Goal: Task Accomplishment & Management: Complete application form

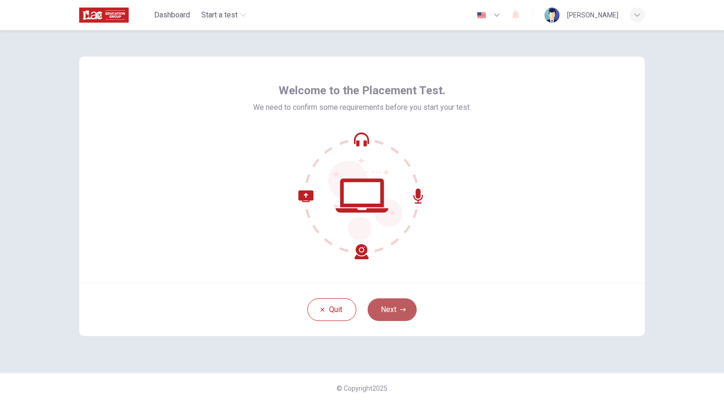
click at [397, 307] on button "Next" at bounding box center [392, 309] width 49 height 23
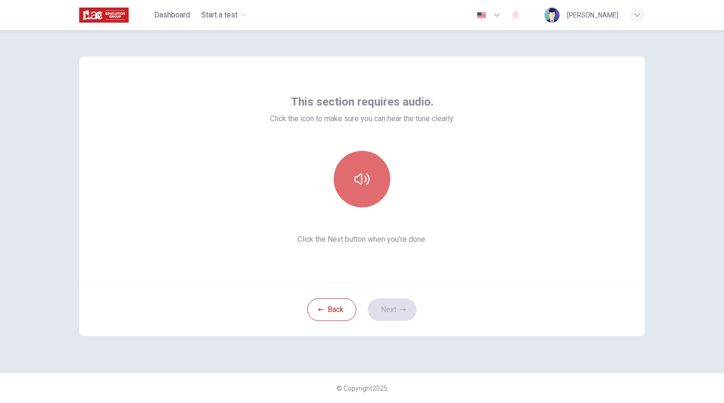
click at [351, 192] on button "button" at bounding box center [362, 179] width 57 height 57
click at [367, 179] on icon "button" at bounding box center [361, 178] width 15 height 11
click at [367, 179] on icon "button" at bounding box center [361, 179] width 15 height 15
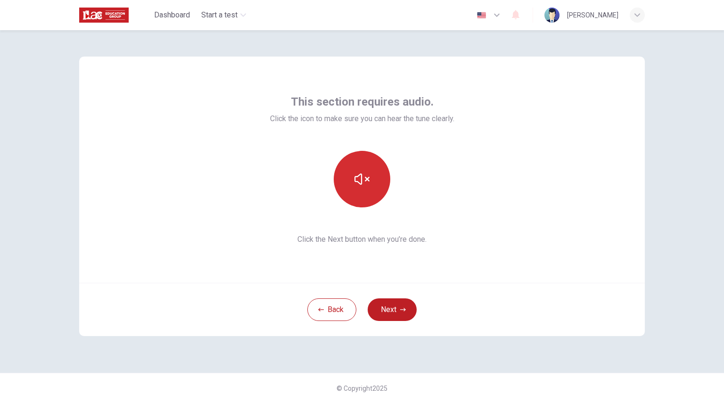
click at [367, 179] on icon "button" at bounding box center [361, 178] width 15 height 11
click at [409, 304] on button "Next" at bounding box center [392, 309] width 49 height 23
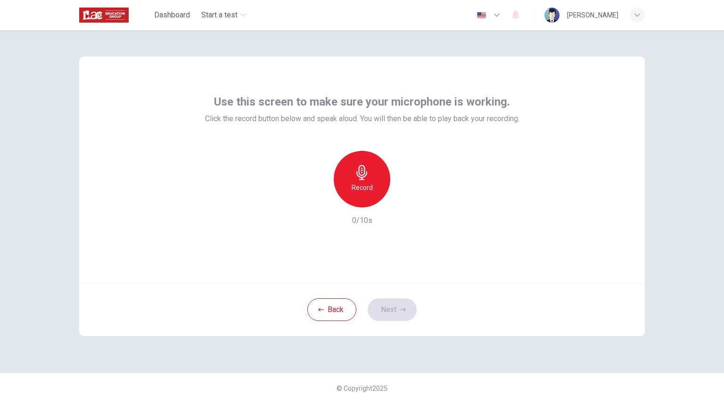
click at [350, 180] on div "Record" at bounding box center [362, 179] width 57 height 57
click at [350, 180] on div "Stop" at bounding box center [362, 179] width 57 height 57
click at [405, 203] on icon "button" at bounding box center [404, 199] width 9 height 9
click at [395, 301] on button "Next" at bounding box center [392, 309] width 49 height 23
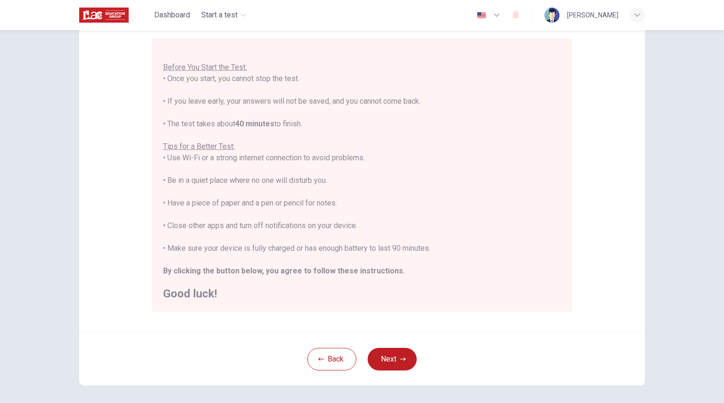
scroll to position [82, 0]
click at [396, 372] on div "Back Next" at bounding box center [361, 358] width 565 height 53
click at [392, 365] on button "Next" at bounding box center [392, 358] width 49 height 23
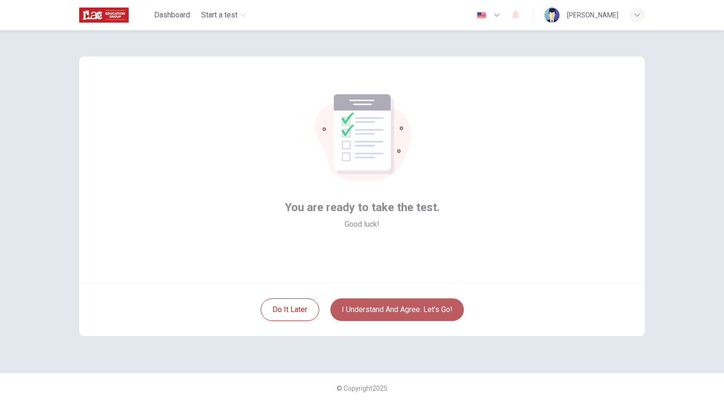
click at [382, 304] on button "I understand and agree. Let’s go!" at bounding box center [396, 309] width 133 height 23
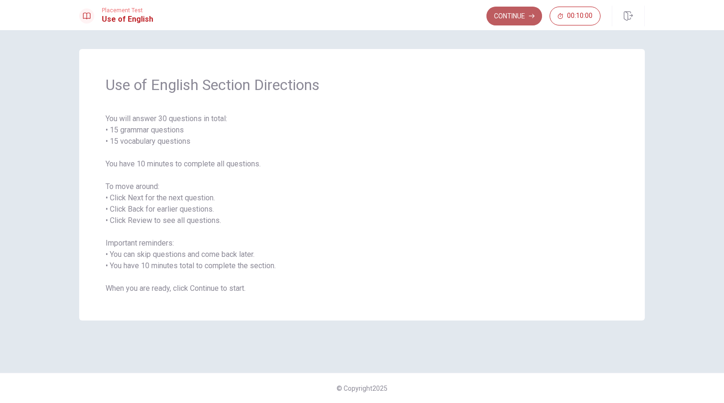
click at [493, 11] on button "Continue" at bounding box center [514, 16] width 56 height 19
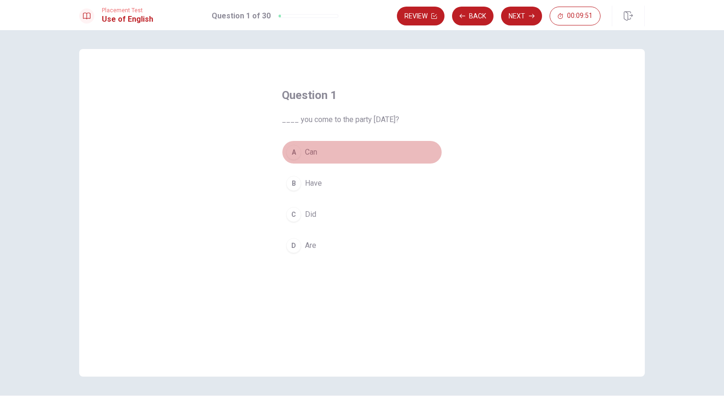
click at [292, 157] on div "A" at bounding box center [293, 152] width 15 height 15
click at [323, 156] on button "A Can" at bounding box center [362, 152] width 160 height 24
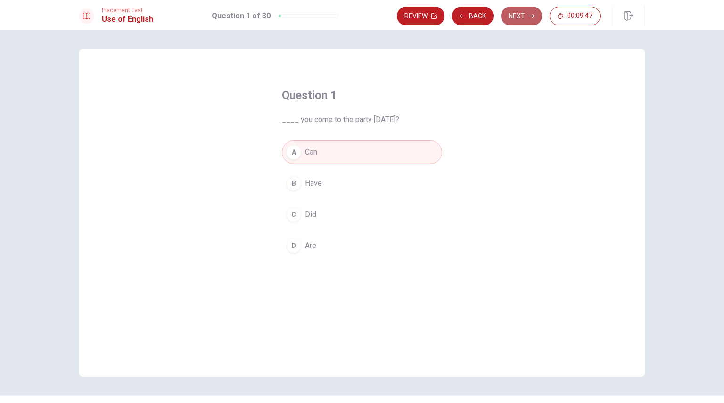
click at [516, 9] on button "Next" at bounding box center [521, 16] width 41 height 19
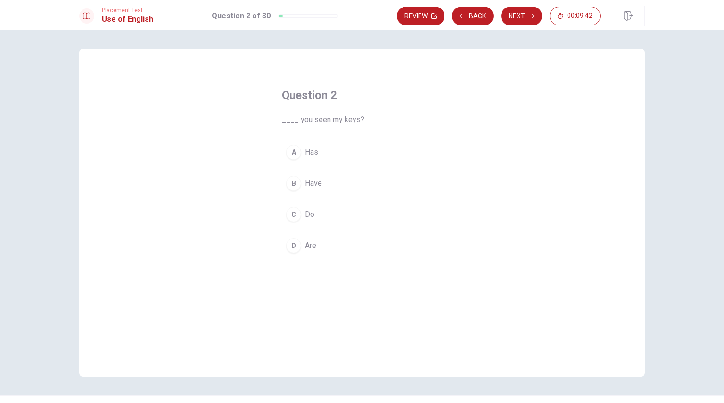
click at [308, 186] on span "Have" at bounding box center [313, 183] width 17 height 11
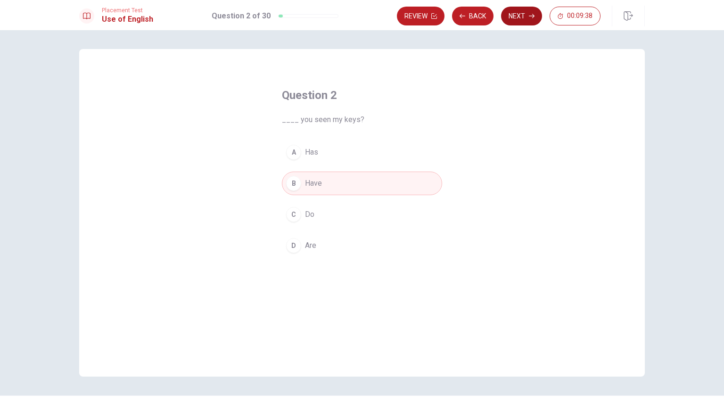
click at [512, 13] on button "Next" at bounding box center [521, 16] width 41 height 19
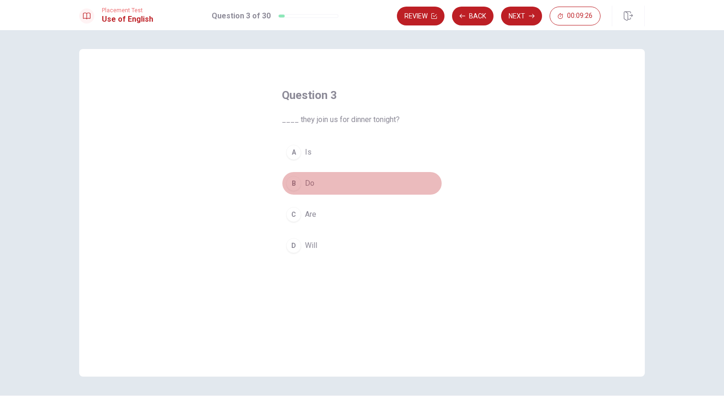
click at [299, 179] on button "B Do" at bounding box center [362, 184] width 160 height 24
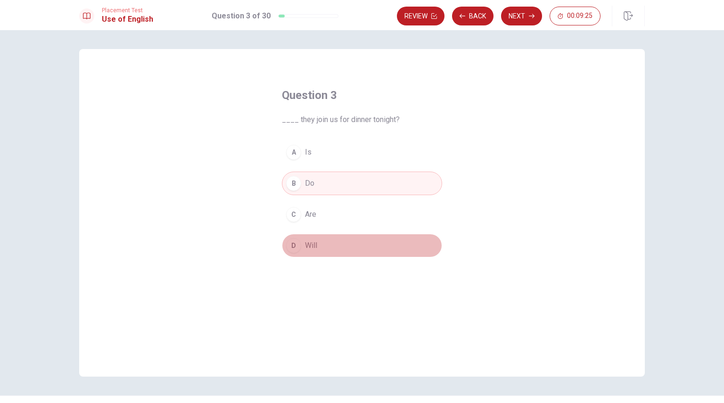
click at [305, 245] on span "Will" at bounding box center [311, 245] width 12 height 11
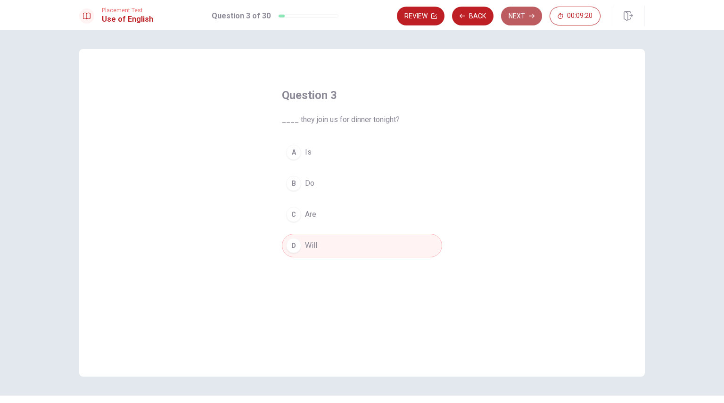
click at [513, 14] on button "Next" at bounding box center [521, 16] width 41 height 19
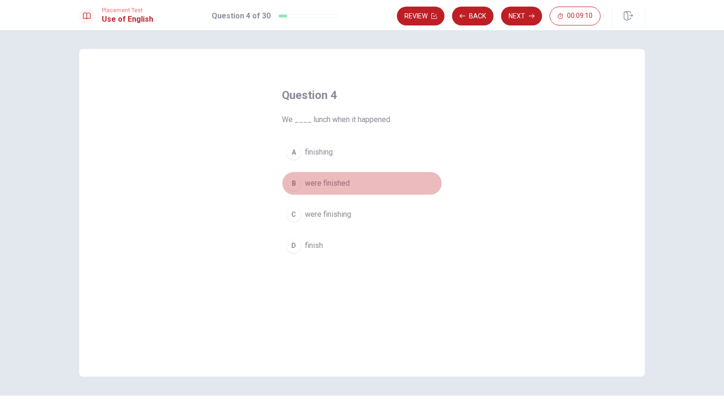
click at [311, 182] on span "were finished" at bounding box center [327, 183] width 45 height 11
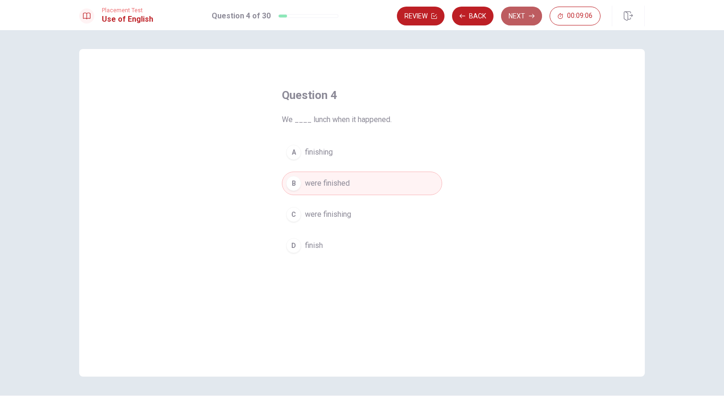
click at [515, 9] on button "Next" at bounding box center [521, 16] width 41 height 19
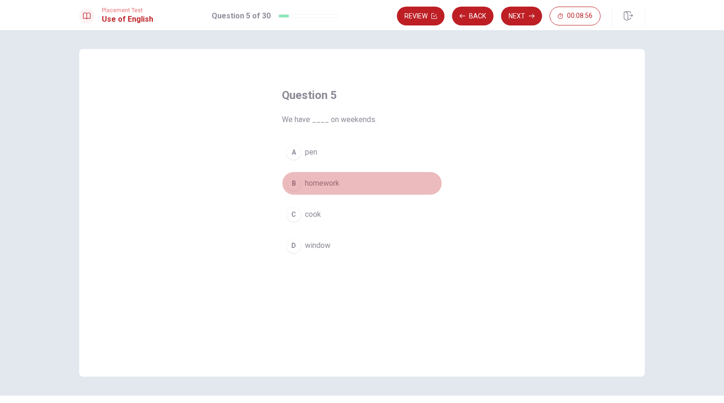
click at [296, 186] on div "B" at bounding box center [293, 183] width 15 height 15
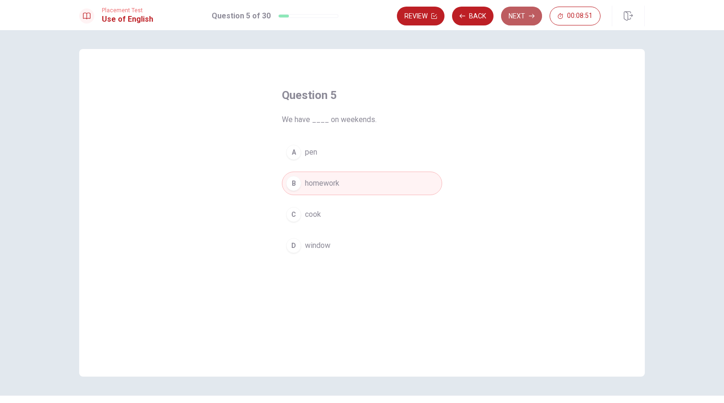
click at [511, 14] on button "Next" at bounding box center [521, 16] width 41 height 19
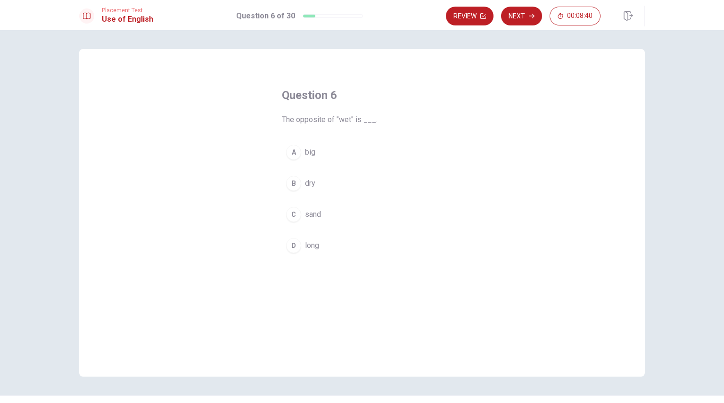
click at [302, 180] on button "B dry" at bounding box center [362, 184] width 160 height 24
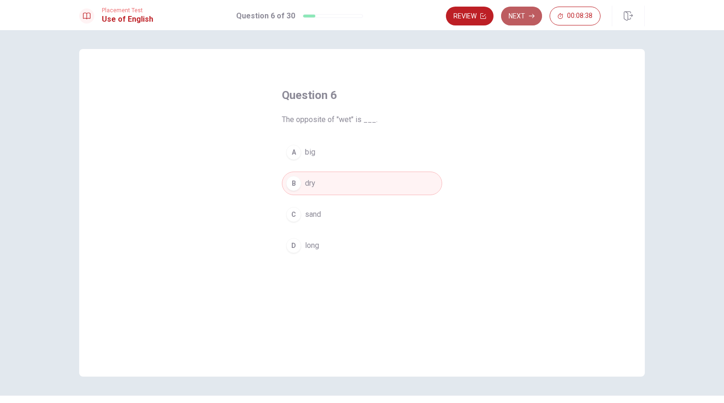
click at [520, 20] on button "Next" at bounding box center [521, 16] width 41 height 19
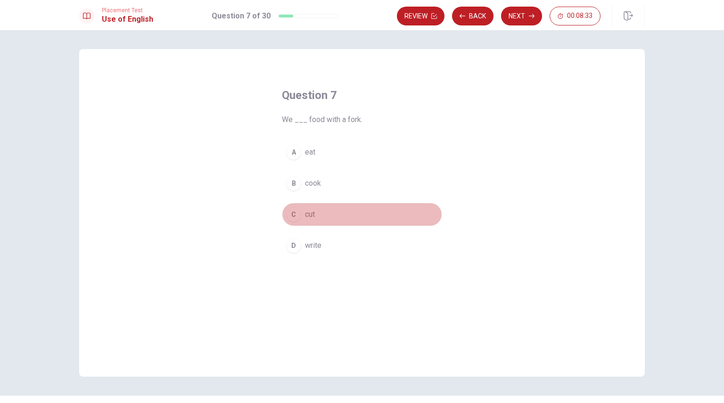
click at [310, 217] on span "cut" at bounding box center [310, 214] width 10 height 11
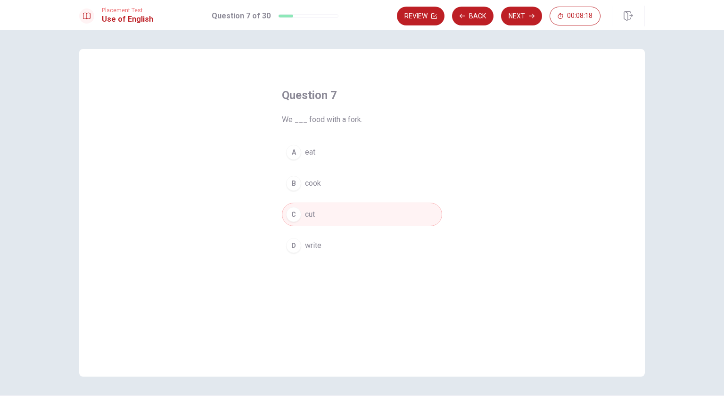
click at [295, 147] on div "A" at bounding box center [293, 152] width 15 height 15
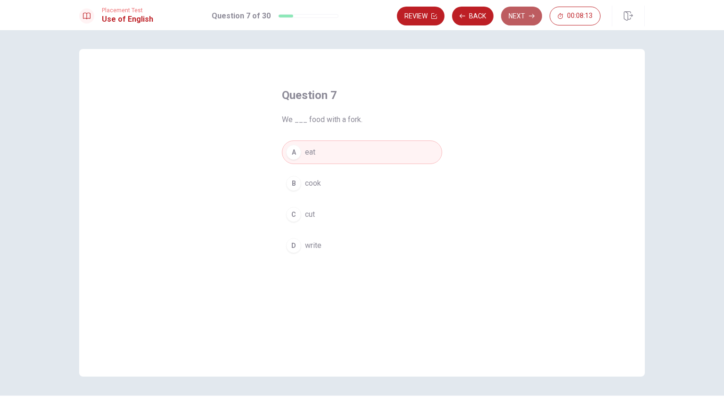
click at [507, 13] on button "Next" at bounding box center [521, 16] width 41 height 19
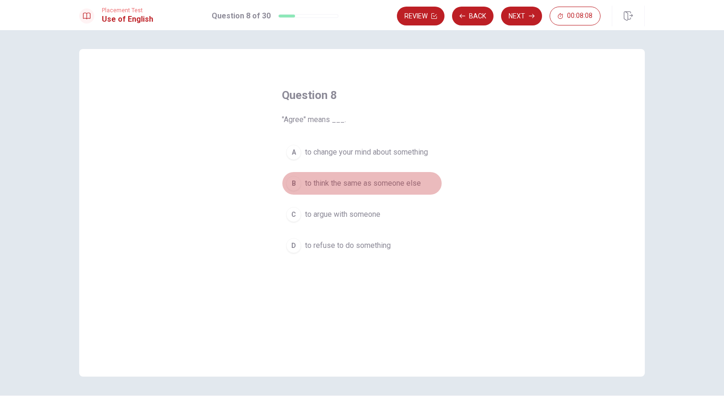
click at [363, 182] on span "to think the same as someone else" at bounding box center [363, 183] width 116 height 11
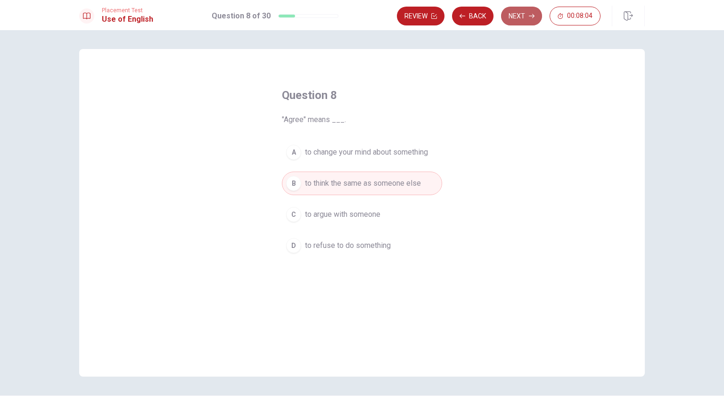
click at [525, 13] on button "Next" at bounding box center [521, 16] width 41 height 19
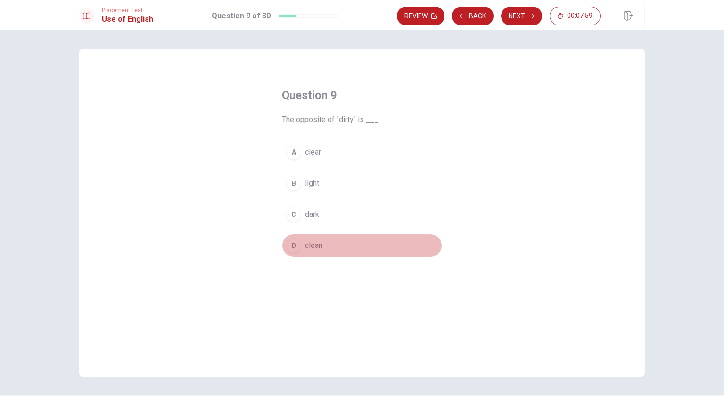
click at [313, 245] on span "clean" at bounding box center [313, 245] width 17 height 11
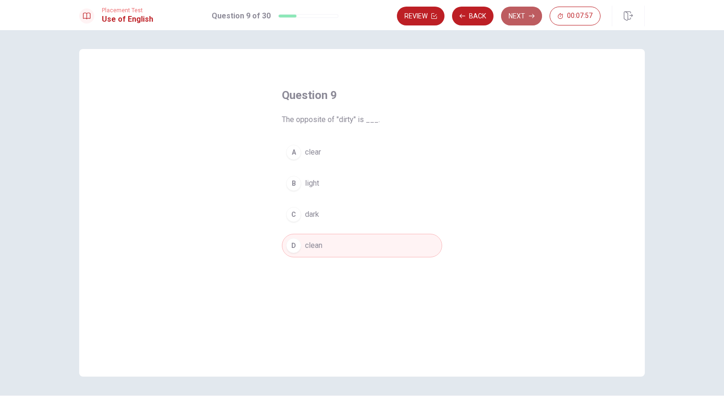
click at [505, 17] on button "Next" at bounding box center [521, 16] width 41 height 19
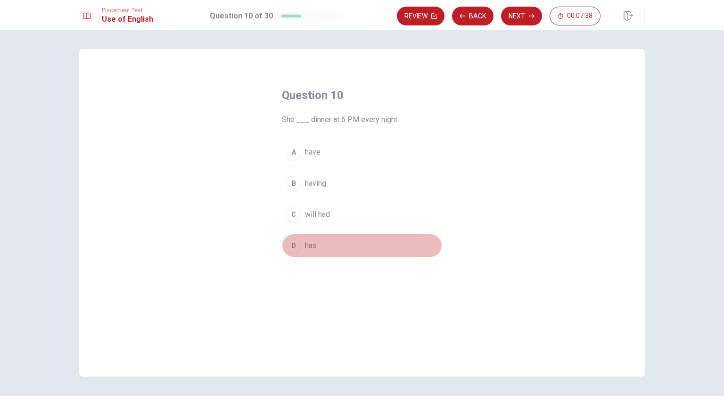
click at [300, 242] on button "D has" at bounding box center [362, 246] width 160 height 24
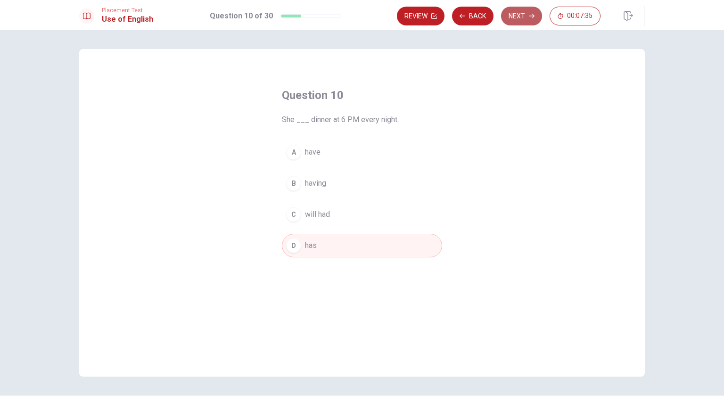
click at [510, 11] on button "Next" at bounding box center [521, 16] width 41 height 19
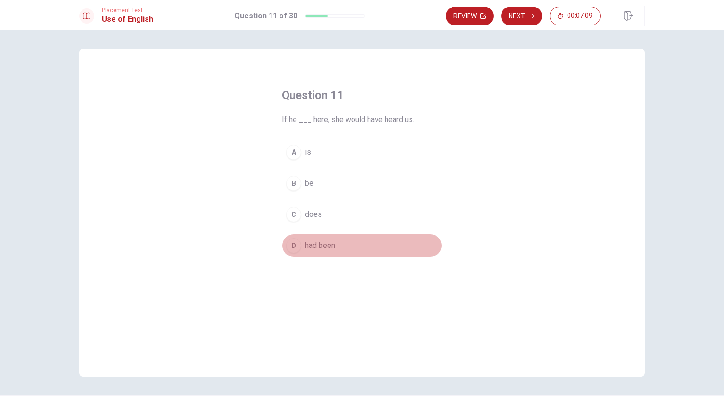
click at [322, 247] on span "had been" at bounding box center [320, 245] width 30 height 11
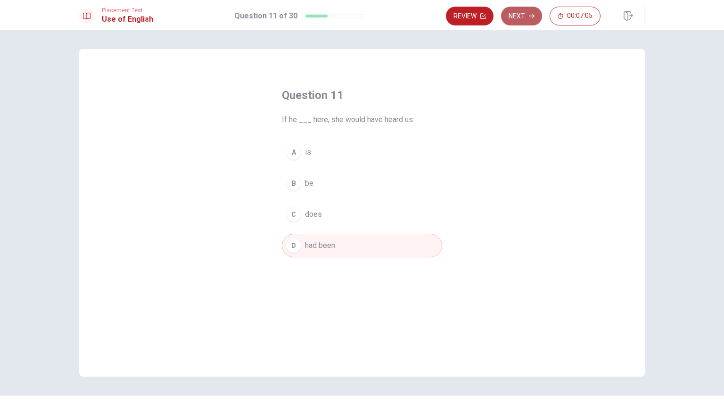
click at [518, 16] on button "Next" at bounding box center [521, 16] width 41 height 19
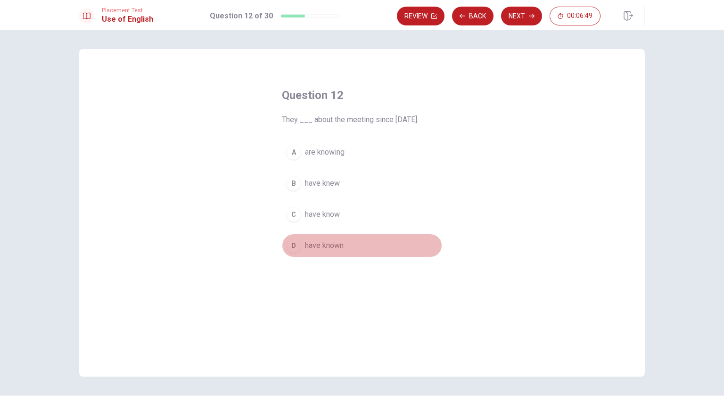
click at [327, 250] on button "D have known" at bounding box center [362, 246] width 160 height 24
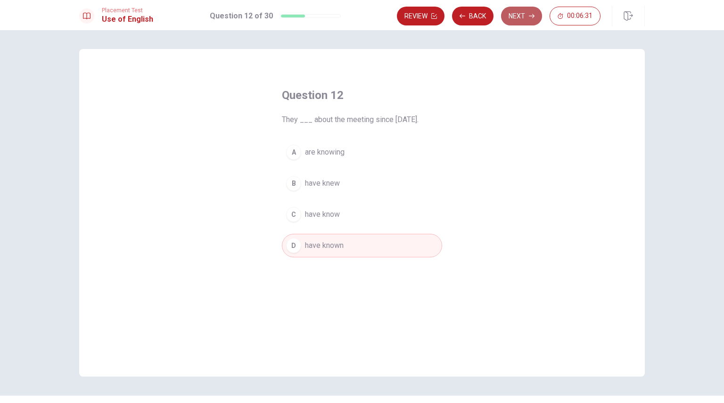
click at [513, 7] on button "Next" at bounding box center [521, 16] width 41 height 19
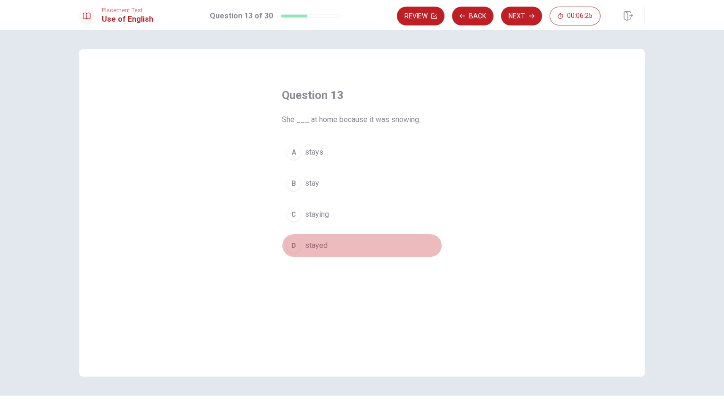
click at [322, 253] on button "D stayed" at bounding box center [362, 246] width 160 height 24
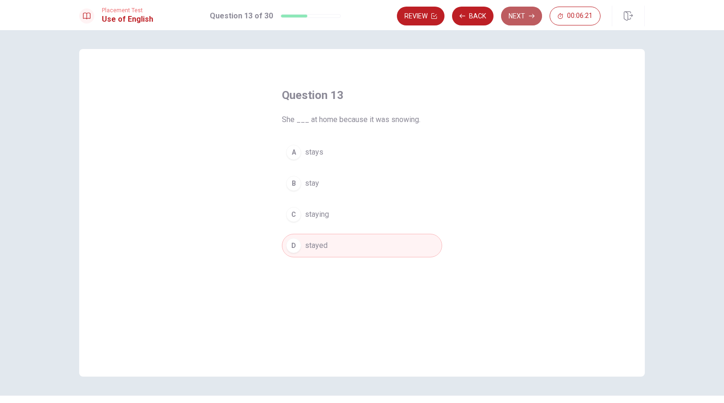
click at [514, 7] on button "Next" at bounding box center [521, 16] width 41 height 19
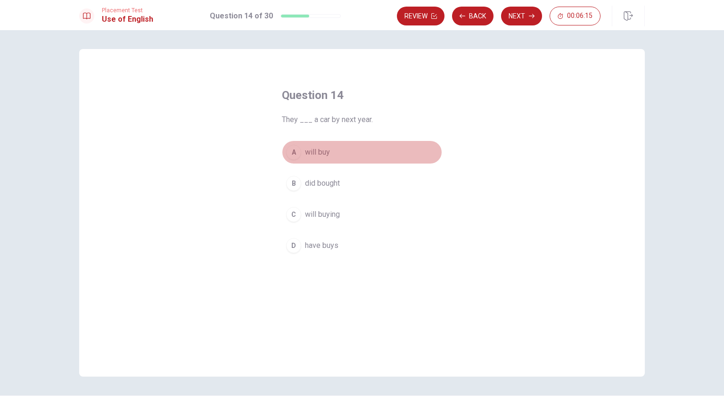
click at [310, 152] on span "will buy" at bounding box center [317, 152] width 25 height 11
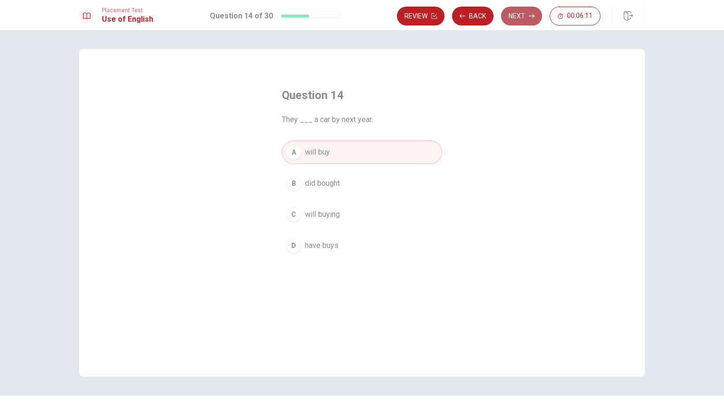
click at [515, 16] on button "Next" at bounding box center [521, 16] width 41 height 19
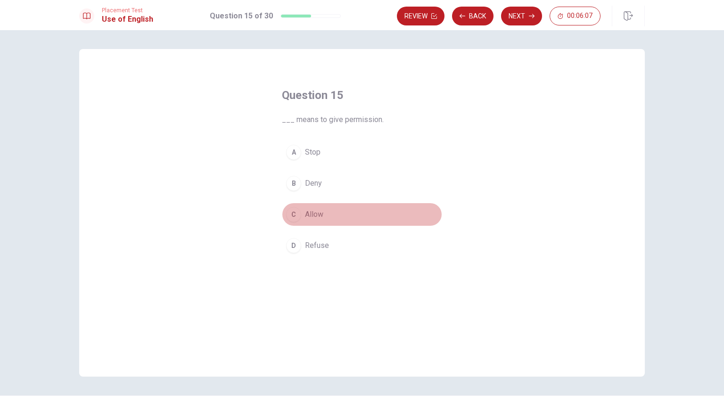
click at [313, 218] on span "Allow" at bounding box center [314, 214] width 18 height 11
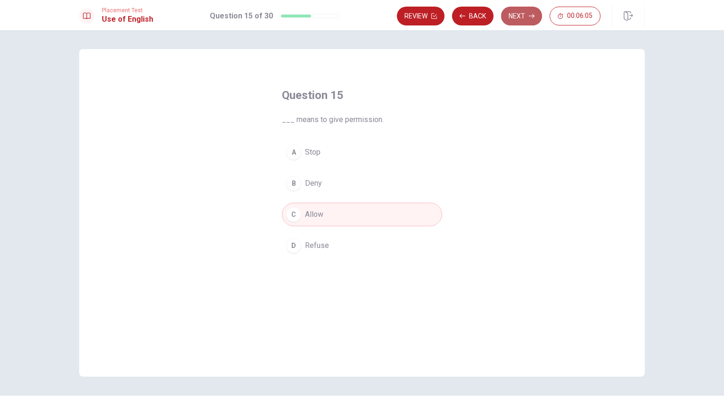
click at [519, 7] on button "Next" at bounding box center [521, 16] width 41 height 19
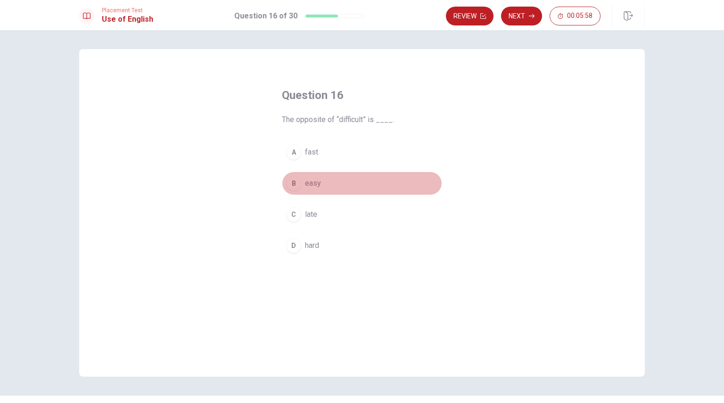
click at [312, 180] on span "easy" at bounding box center [313, 183] width 16 height 11
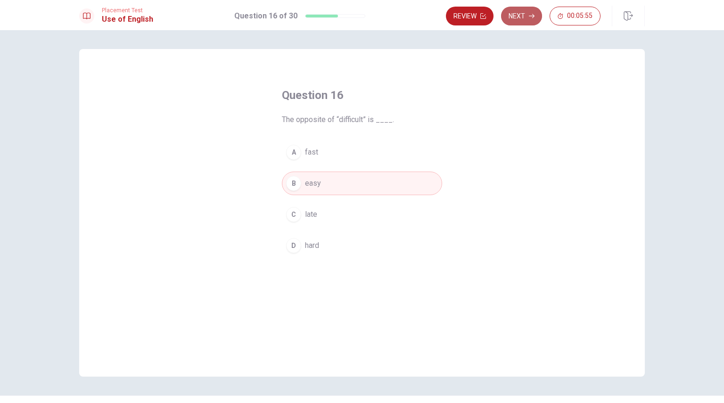
click at [515, 22] on button "Next" at bounding box center [521, 16] width 41 height 19
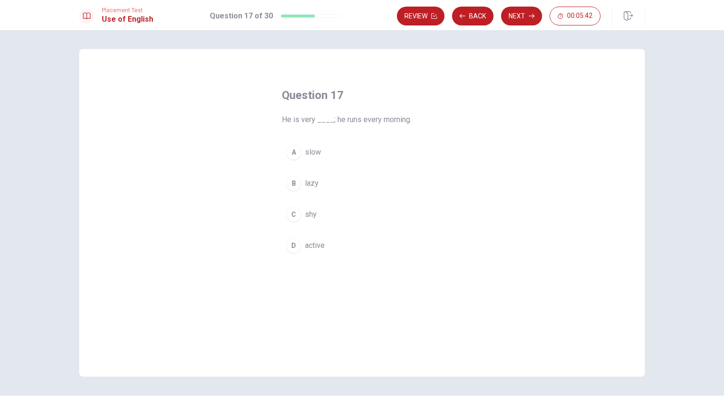
click at [313, 240] on span "active" at bounding box center [315, 245] width 20 height 11
click at [529, 4] on div "Placement Test Use of English Question 17 of 30 Review Back Next 00:05:39" at bounding box center [362, 15] width 724 height 30
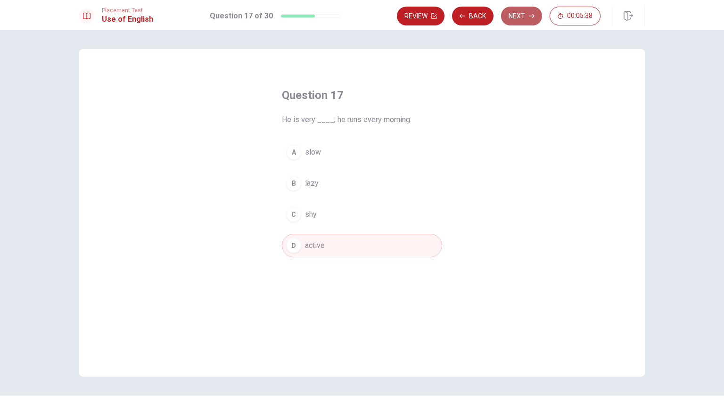
click at [520, 18] on button "Next" at bounding box center [521, 16] width 41 height 19
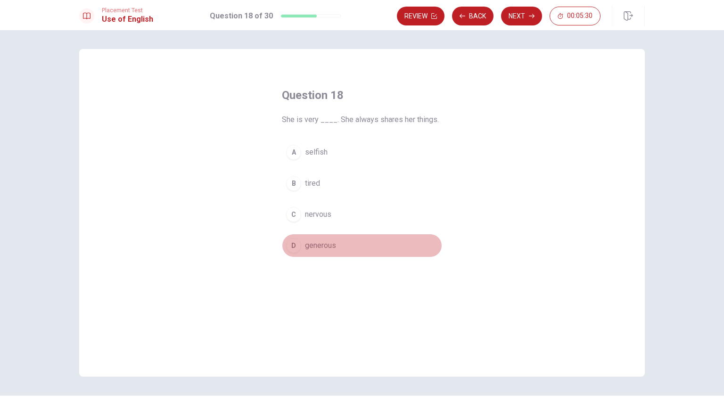
click at [309, 240] on span "generous" at bounding box center [320, 245] width 31 height 11
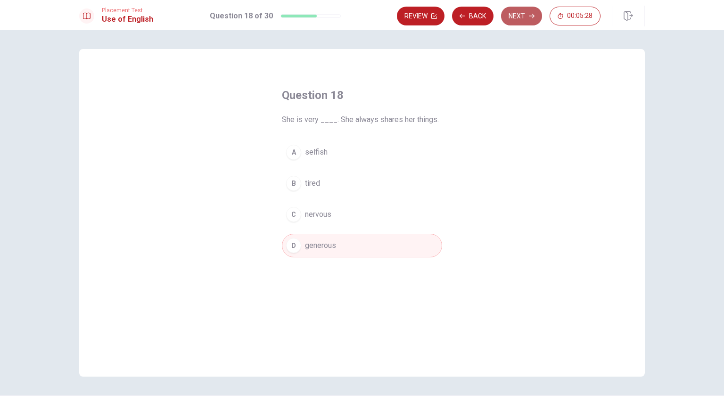
click at [518, 9] on button "Next" at bounding box center [521, 16] width 41 height 19
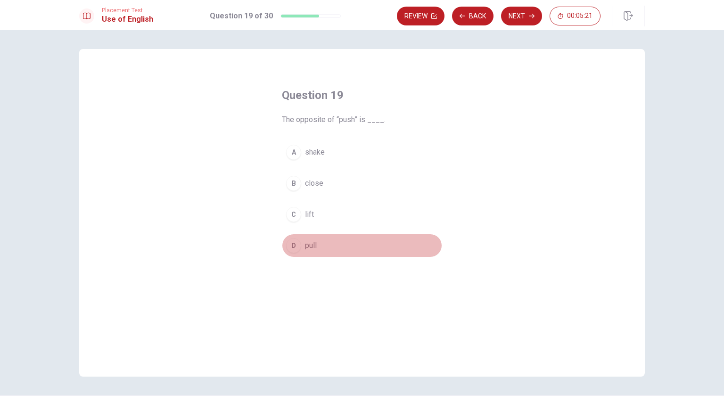
click at [299, 247] on button "D pull" at bounding box center [362, 246] width 160 height 24
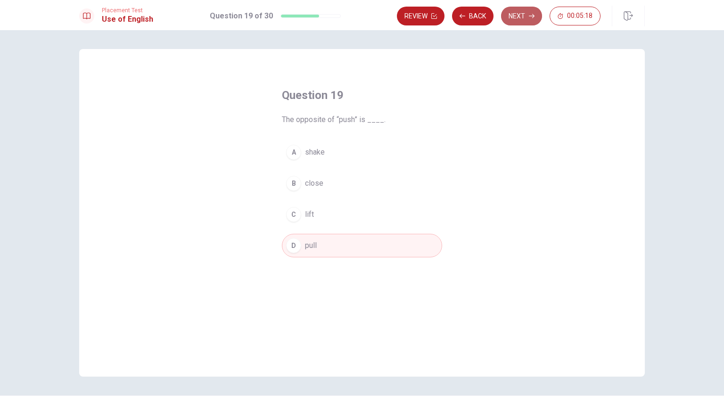
click at [521, 13] on button "Next" at bounding box center [521, 16] width 41 height 19
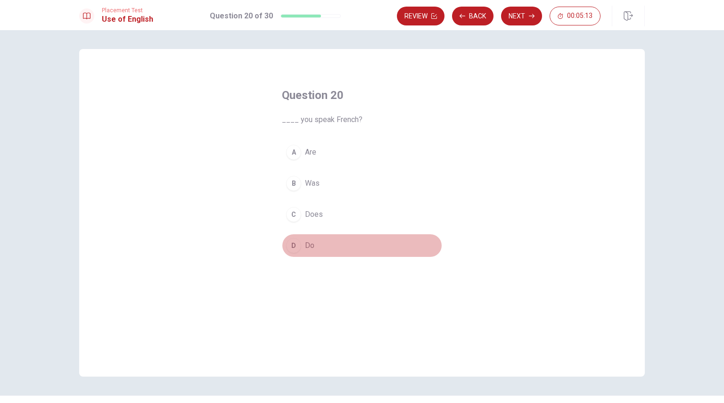
click at [300, 245] on button "D Do" at bounding box center [362, 246] width 160 height 24
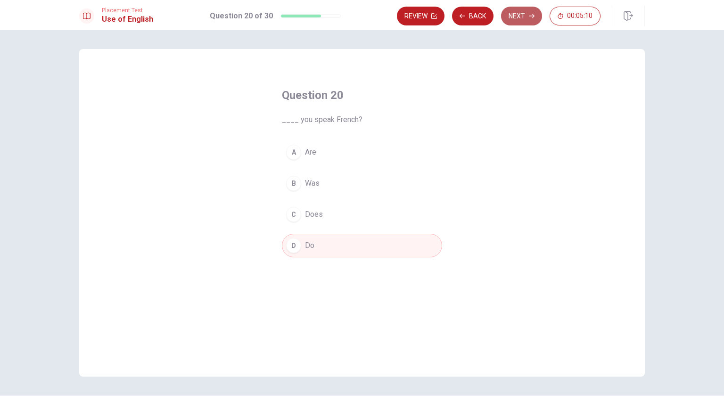
click at [511, 13] on button "Next" at bounding box center [521, 16] width 41 height 19
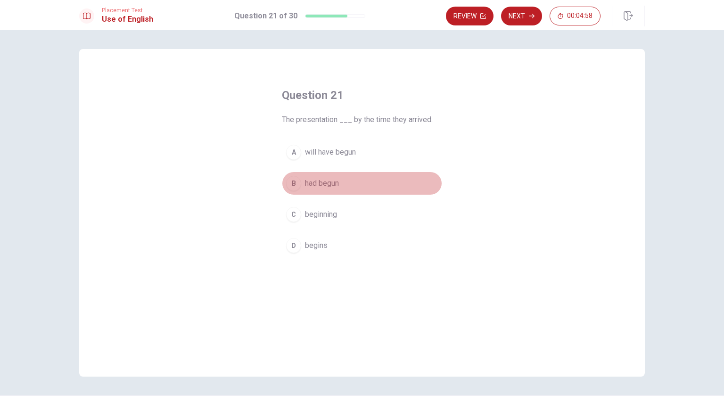
click at [305, 184] on span "had begun" at bounding box center [322, 183] width 34 height 11
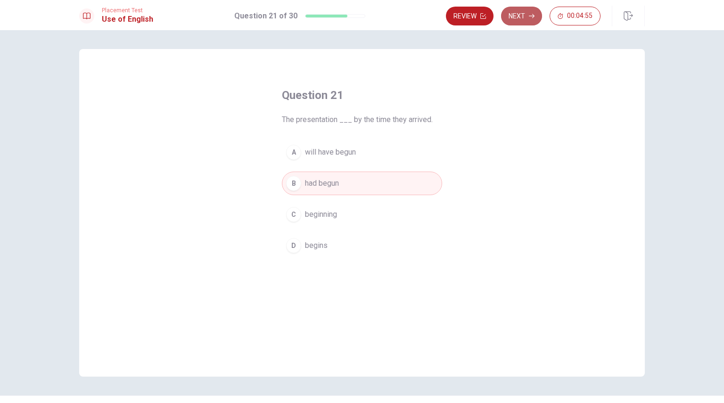
click at [509, 13] on button "Next" at bounding box center [521, 16] width 41 height 19
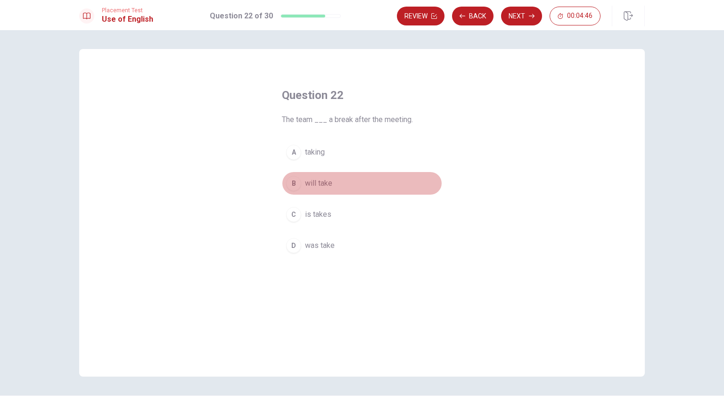
click at [311, 183] on span "will take" at bounding box center [318, 183] width 27 height 11
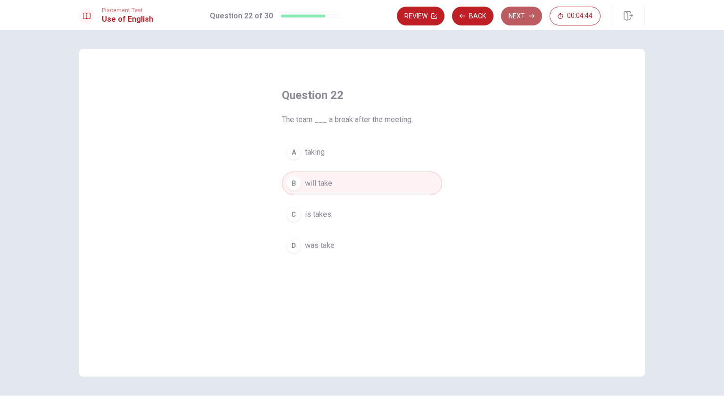
click at [510, 10] on button "Next" at bounding box center [521, 16] width 41 height 19
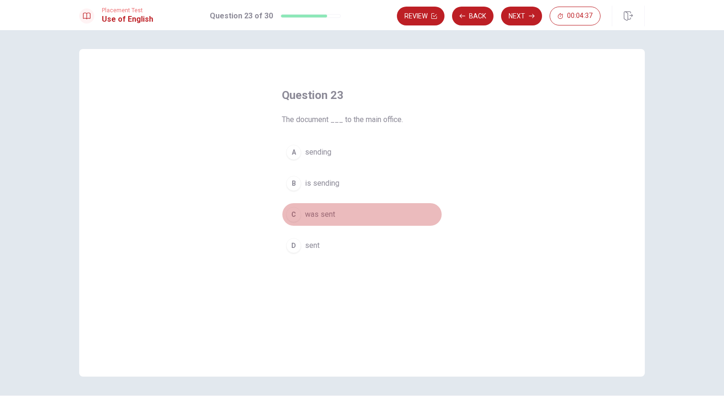
click at [307, 211] on span "was sent" at bounding box center [320, 214] width 30 height 11
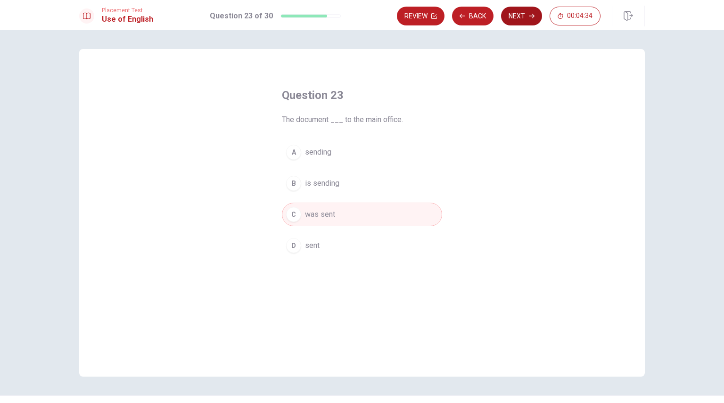
click at [514, 13] on button "Next" at bounding box center [521, 16] width 41 height 19
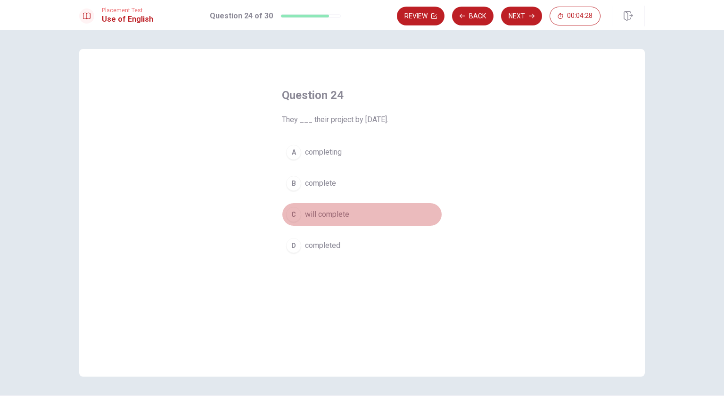
click at [316, 213] on span "will complete" at bounding box center [327, 214] width 44 height 11
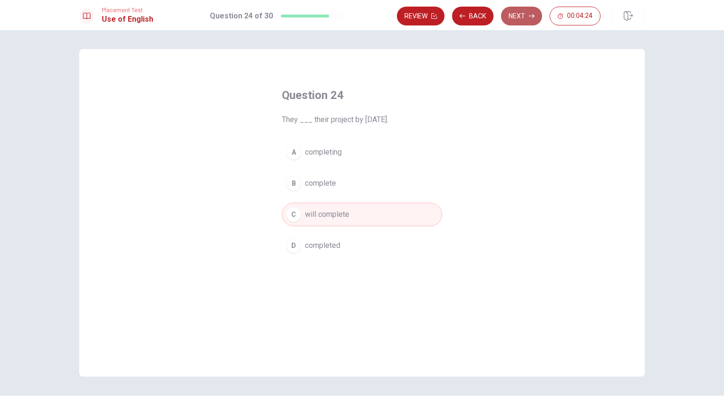
click at [521, 10] on button "Next" at bounding box center [521, 16] width 41 height 19
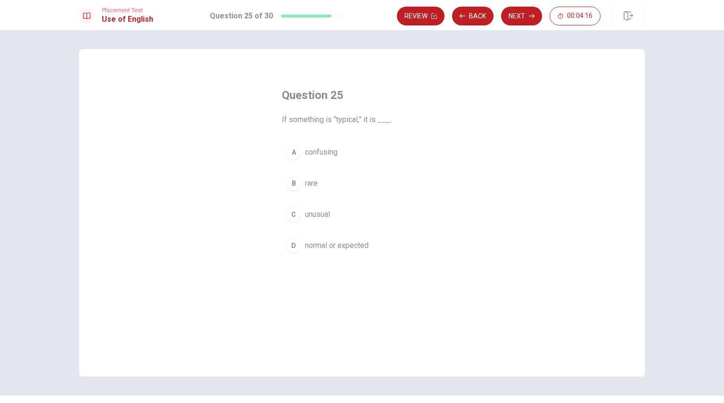
click at [309, 211] on span "unusual" at bounding box center [317, 214] width 25 height 11
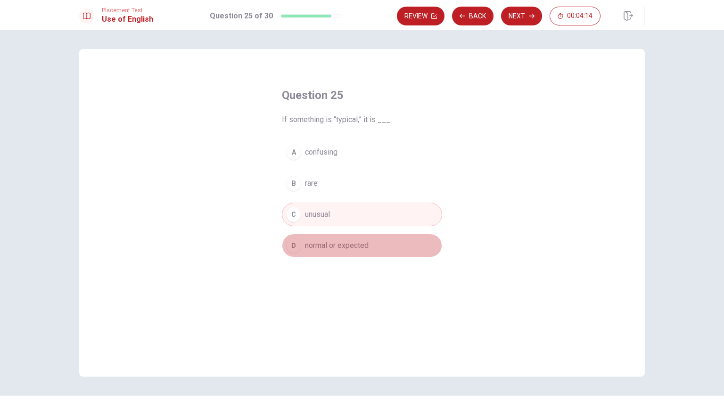
click at [308, 242] on span "normal or expected" at bounding box center [337, 245] width 64 height 11
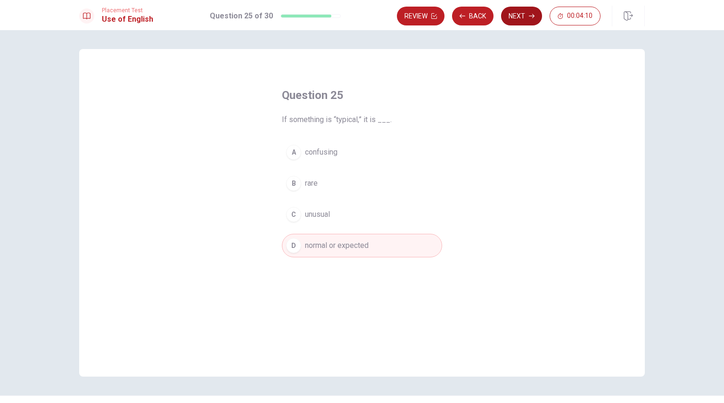
click at [521, 8] on button "Next" at bounding box center [521, 16] width 41 height 19
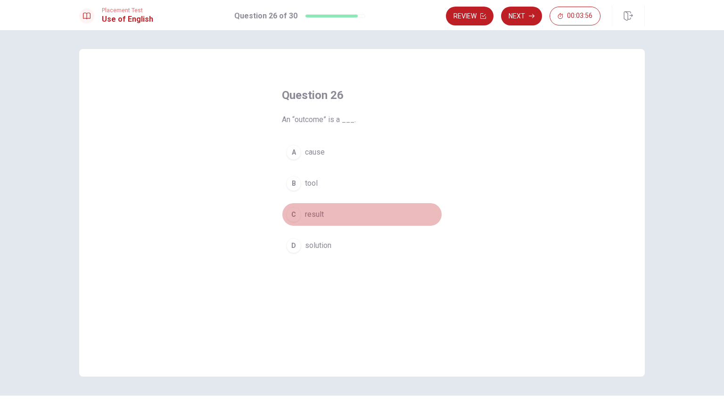
click at [300, 211] on button "C result" at bounding box center [362, 215] width 160 height 24
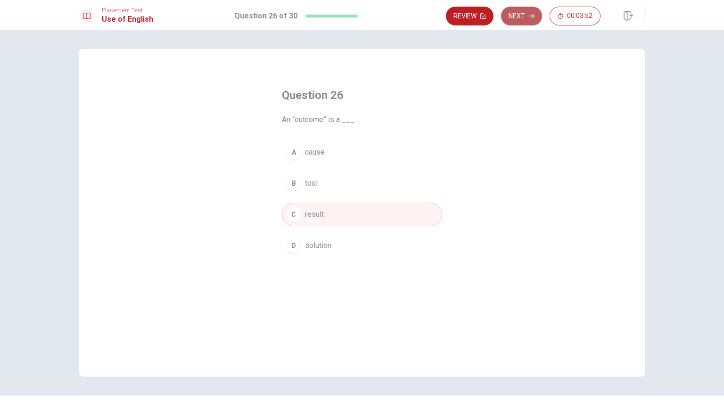
click at [533, 11] on button "Next" at bounding box center [521, 16] width 41 height 19
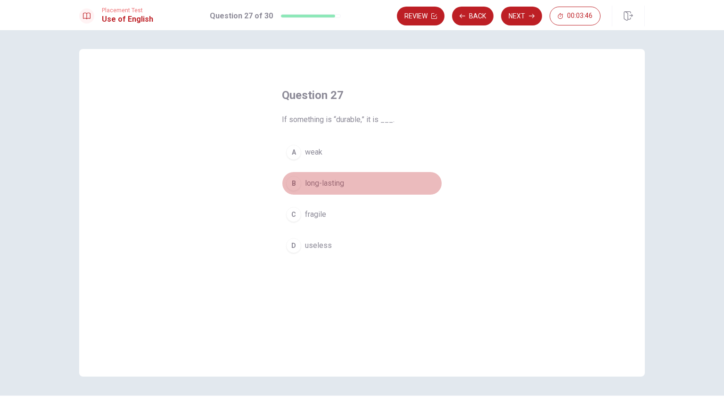
click at [310, 185] on span "long-lasting" at bounding box center [324, 183] width 39 height 11
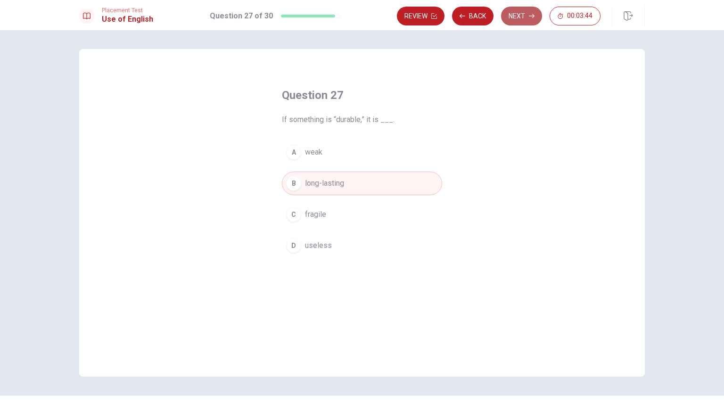
click at [514, 24] on button "Next" at bounding box center [521, 16] width 41 height 19
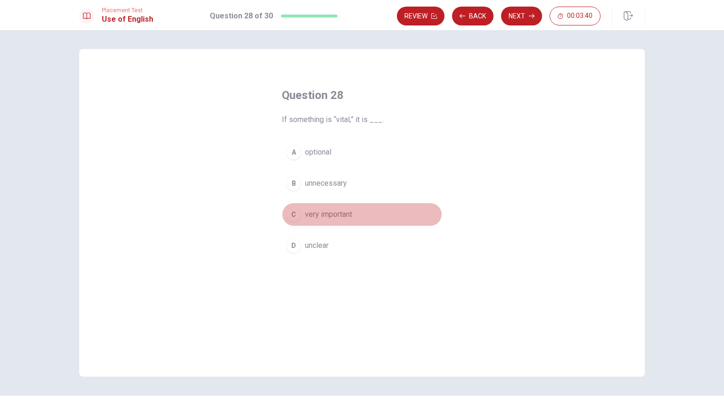
click at [309, 213] on span "very important" at bounding box center [328, 214] width 47 height 11
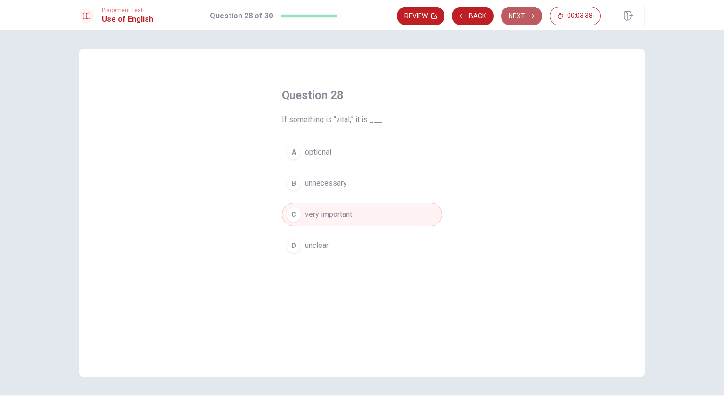
click at [513, 11] on button "Next" at bounding box center [521, 16] width 41 height 19
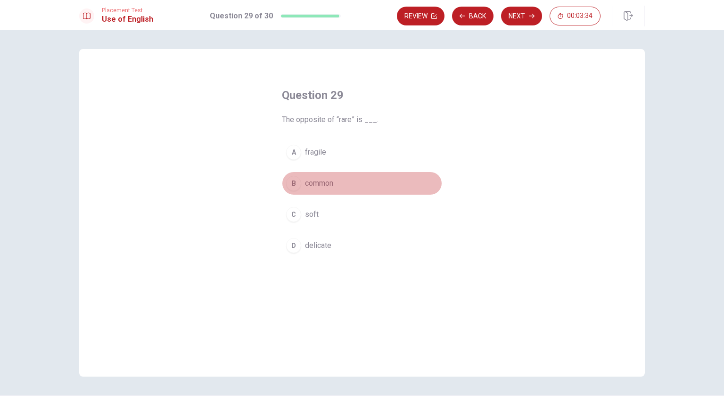
click at [320, 186] on span "common" at bounding box center [319, 183] width 28 height 11
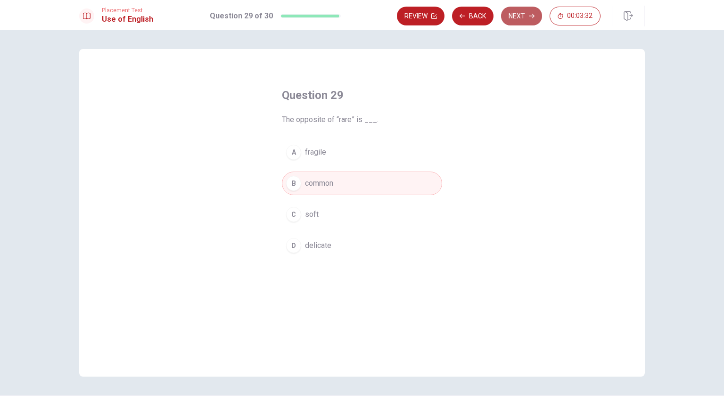
click at [516, 18] on button "Next" at bounding box center [521, 16] width 41 height 19
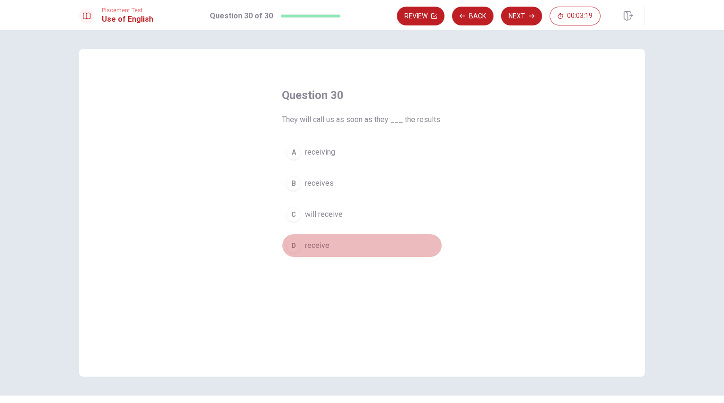
click at [305, 251] on button "D receive" at bounding box center [362, 246] width 160 height 24
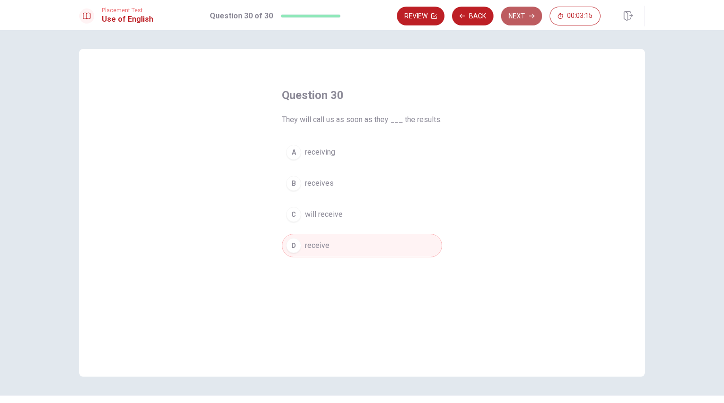
click at [527, 8] on button "Next" at bounding box center [521, 16] width 41 height 19
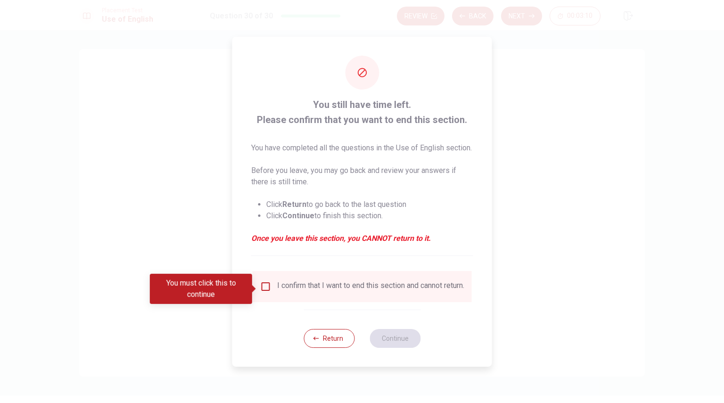
click at [273, 290] on div "I confirm that I want to end this section and cannot return." at bounding box center [362, 286] width 204 height 11
click at [266, 289] on input "You must click this to continue" at bounding box center [265, 286] width 11 height 11
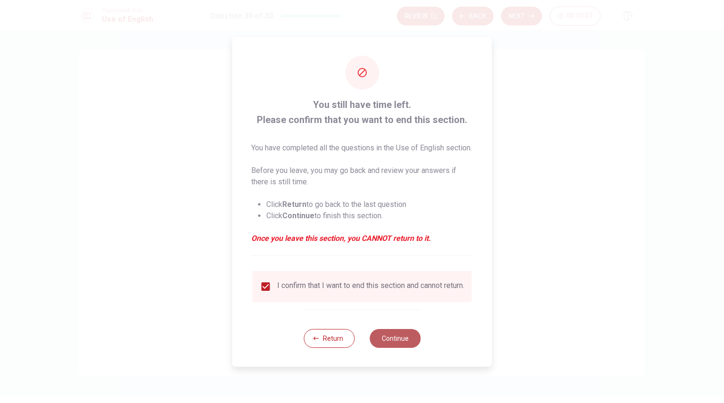
click at [391, 344] on button "Continue" at bounding box center [394, 338] width 51 height 19
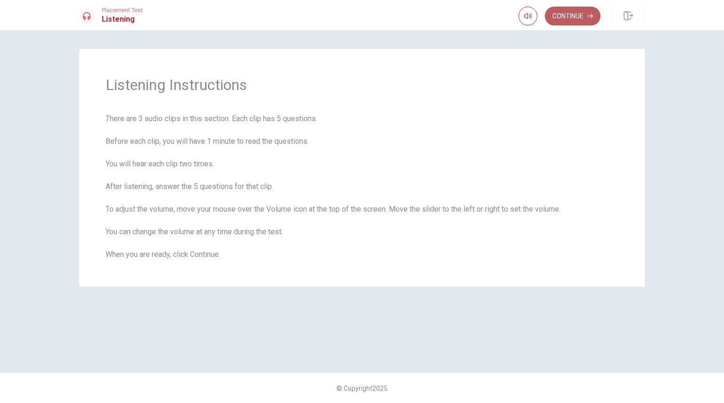
click at [564, 16] on button "Continue" at bounding box center [573, 16] width 56 height 19
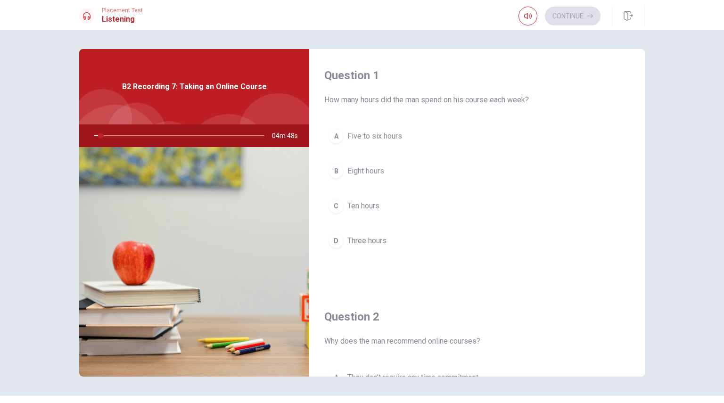
click at [518, 354] on div "Question 2 Why does the man recommend online courses? A They don’t require any …" at bounding box center [476, 410] width 335 height 241
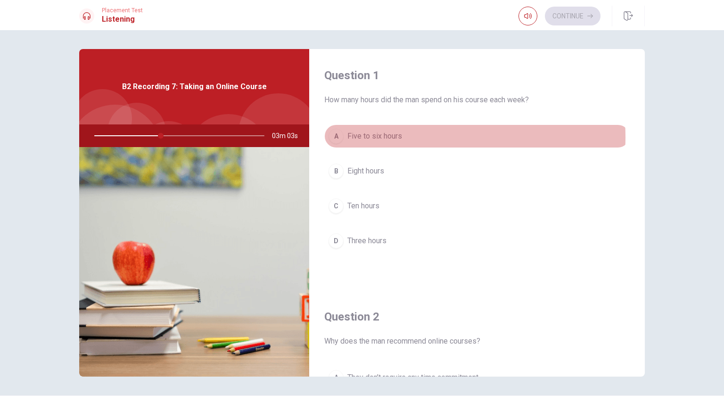
click at [414, 137] on button "A Five to six hours" at bounding box center [476, 136] width 305 height 24
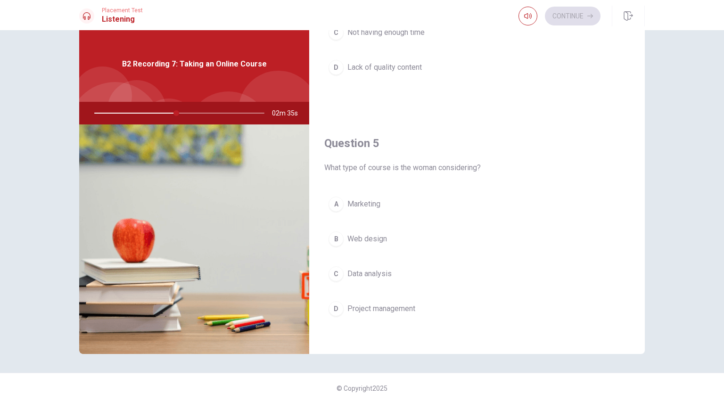
scroll to position [16, 0]
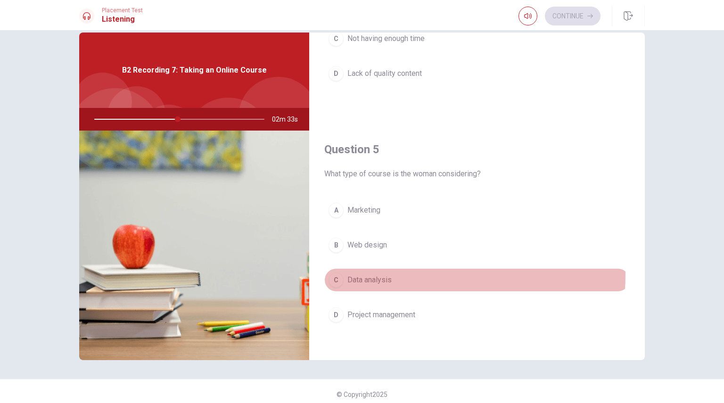
click at [396, 271] on button "C Data analysis" at bounding box center [476, 280] width 305 height 24
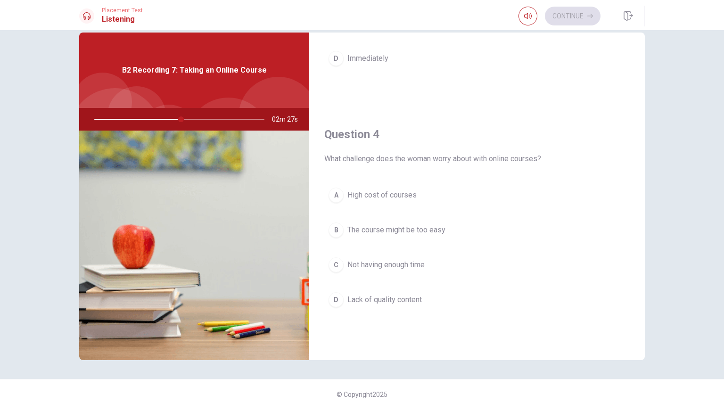
scroll to position [648, 0]
click at [386, 259] on span "Not having enough time" at bounding box center [385, 264] width 77 height 11
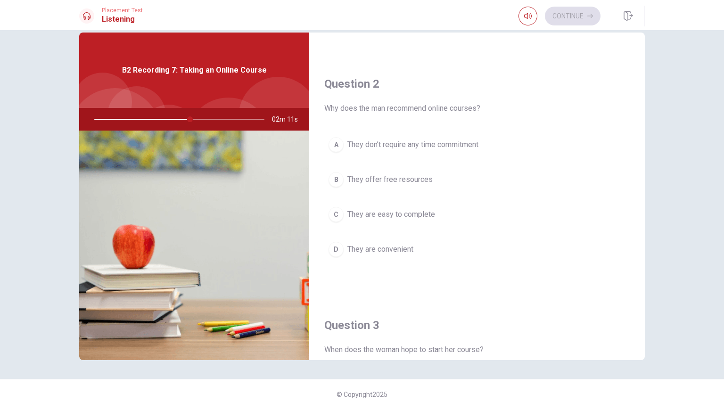
scroll to position [213, 0]
click at [386, 250] on span "They are convenient" at bounding box center [380, 251] width 66 height 11
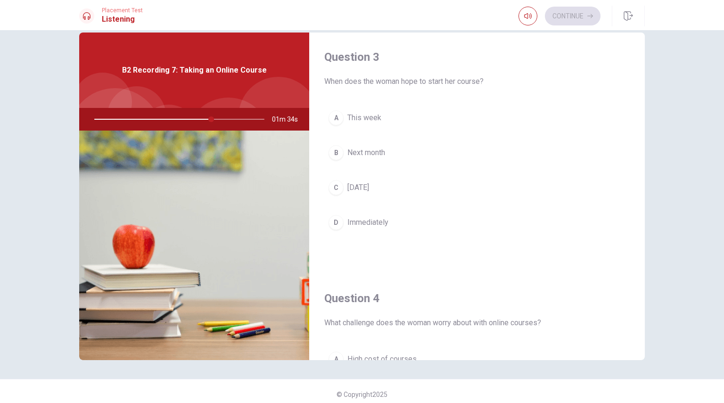
scroll to position [484, 0]
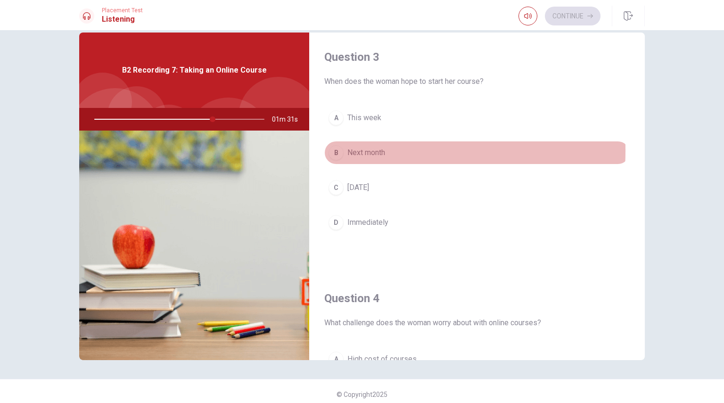
click at [363, 148] on span "Next month" at bounding box center [366, 152] width 38 height 11
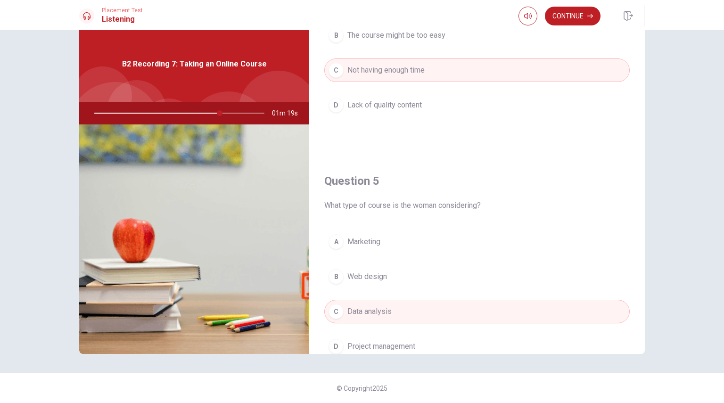
scroll to position [874, 0]
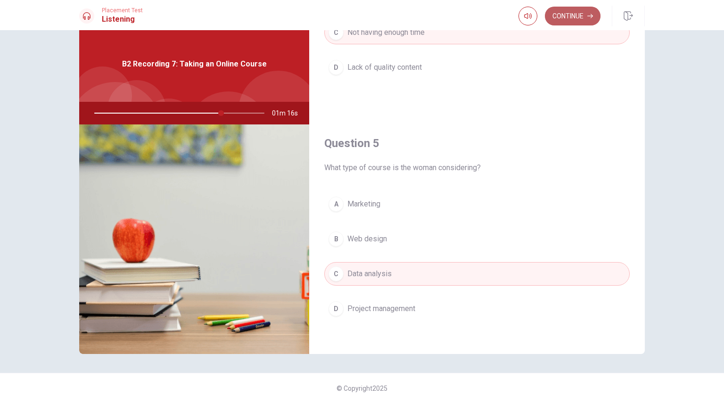
click at [565, 8] on button "Continue" at bounding box center [573, 16] width 56 height 19
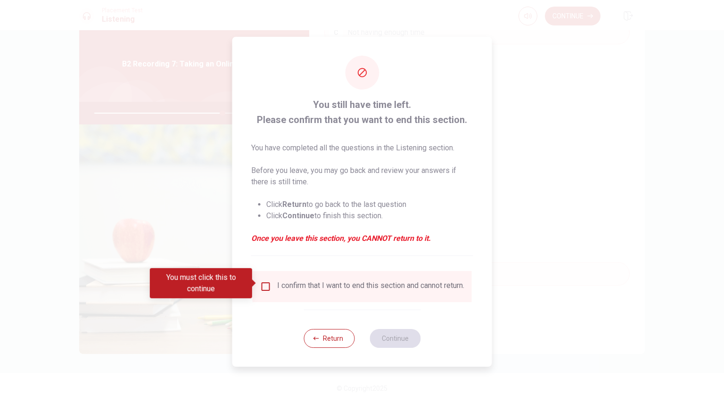
click at [359, 302] on div "I confirm that I want to end this section and cannot return." at bounding box center [362, 286] width 219 height 31
drag, startPoint x: 255, startPoint y: 281, endPoint x: 260, endPoint y: 282, distance: 4.8
click at [260, 282] on body "This site uses cookies, as explained in our Privacy Policy . If you agree to th…" at bounding box center [362, 201] width 724 height 403
click at [260, 282] on input "You must click this to continue" at bounding box center [265, 286] width 11 height 11
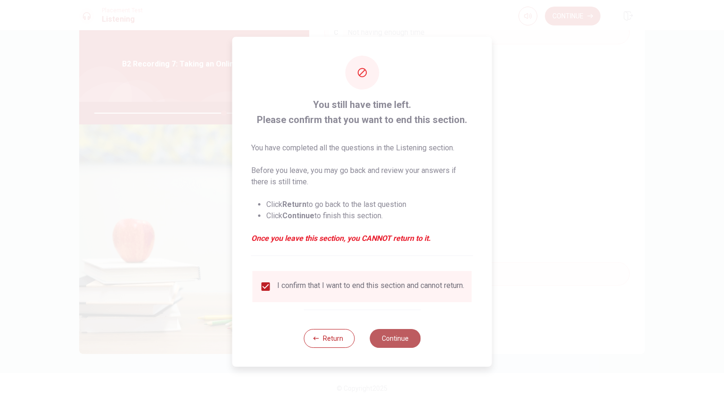
click at [389, 348] on button "Continue" at bounding box center [394, 338] width 51 height 19
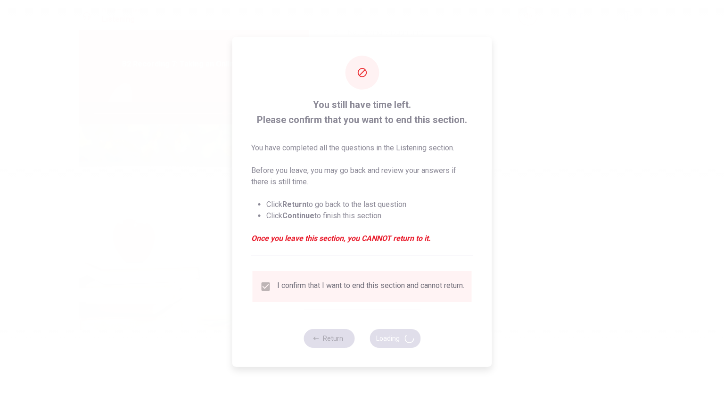
type input "77"
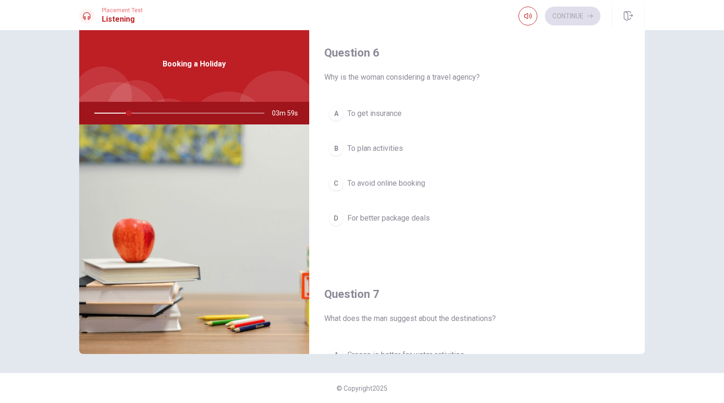
scroll to position [0, 0]
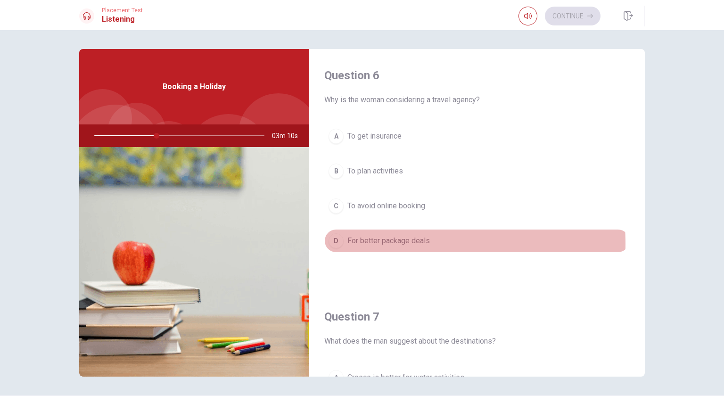
click at [383, 243] on span "For better package deals" at bounding box center [388, 240] width 82 height 11
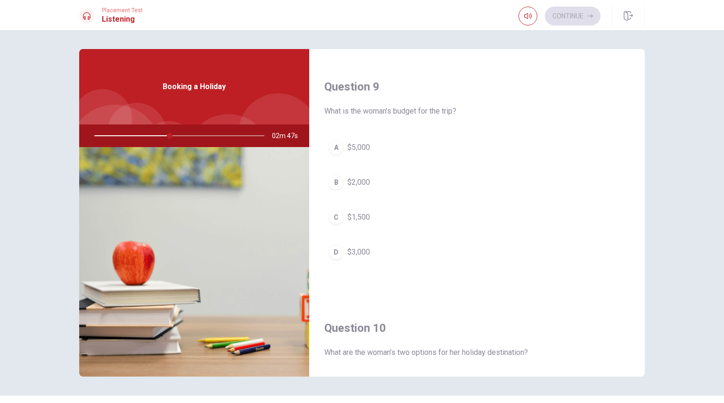
scroll to position [710, 0]
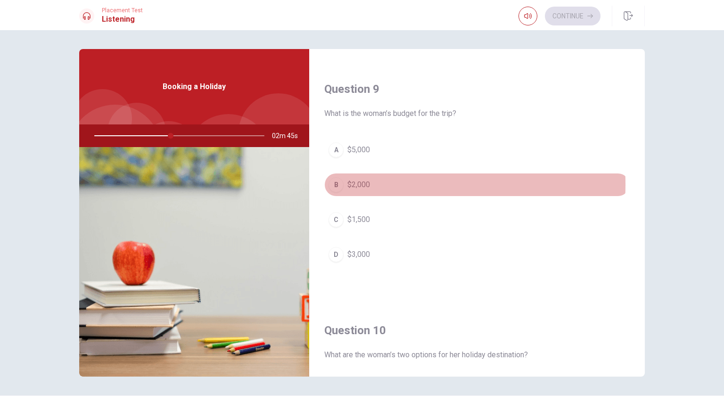
click at [367, 181] on span "$2,000" at bounding box center [358, 184] width 23 height 11
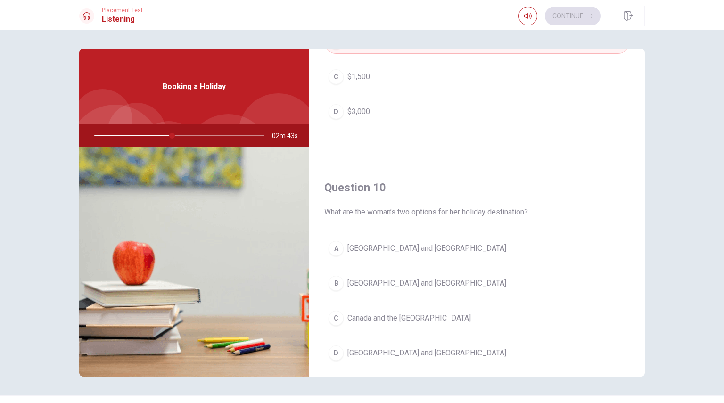
scroll to position [856, 0]
click at [376, 282] on button "B [GEOGRAPHIC_DATA] and [GEOGRAPHIC_DATA]" at bounding box center [476, 281] width 305 height 24
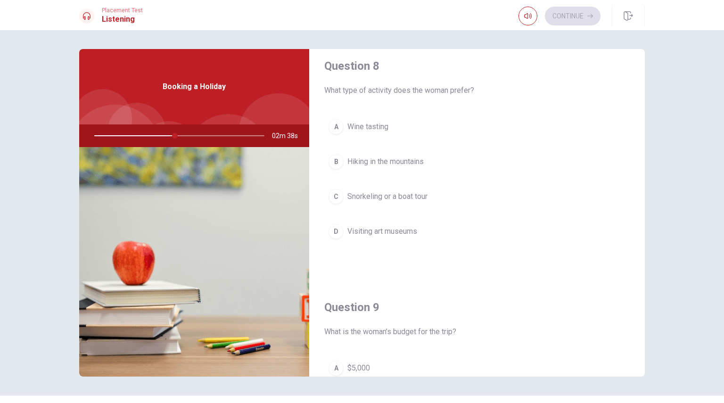
scroll to position [454, 0]
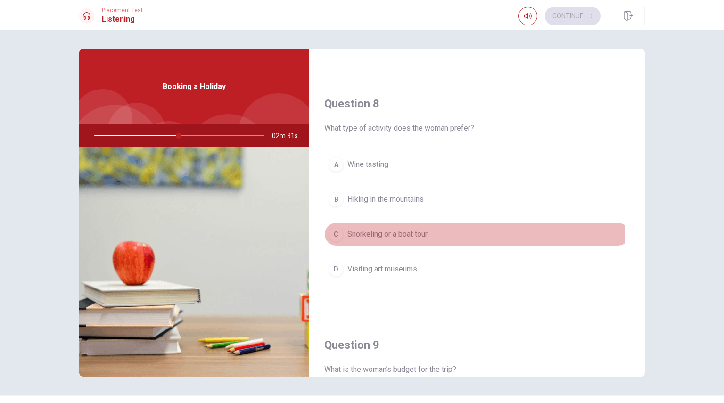
click at [377, 229] on span "Snorkeling or a boat tour" at bounding box center [387, 234] width 80 height 11
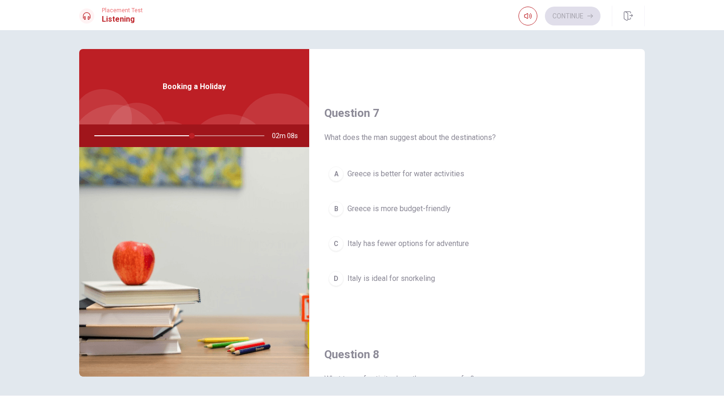
scroll to position [203, 0]
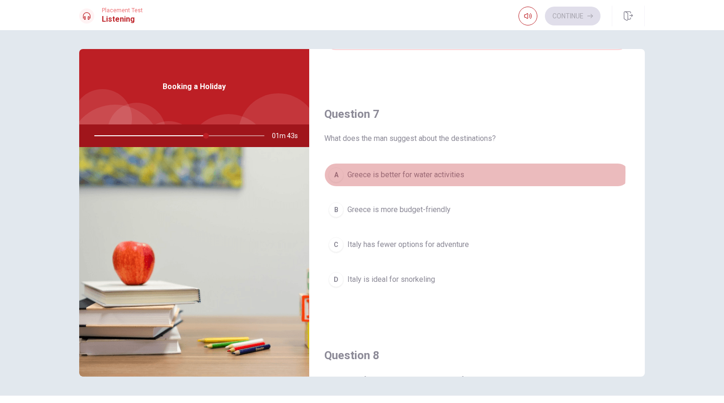
click at [381, 172] on span "Greece is better for water activities" at bounding box center [405, 174] width 117 height 11
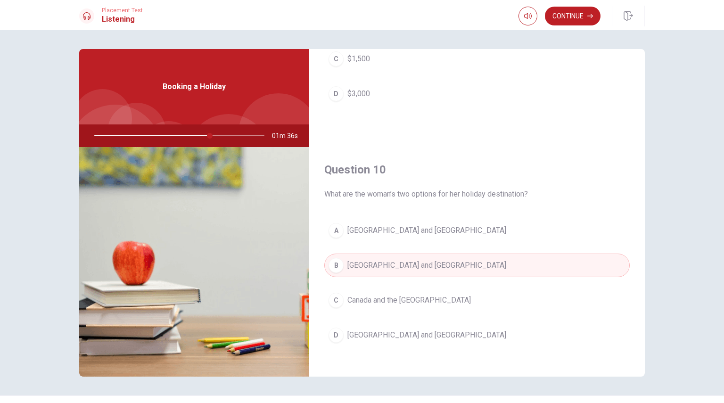
scroll to position [874, 0]
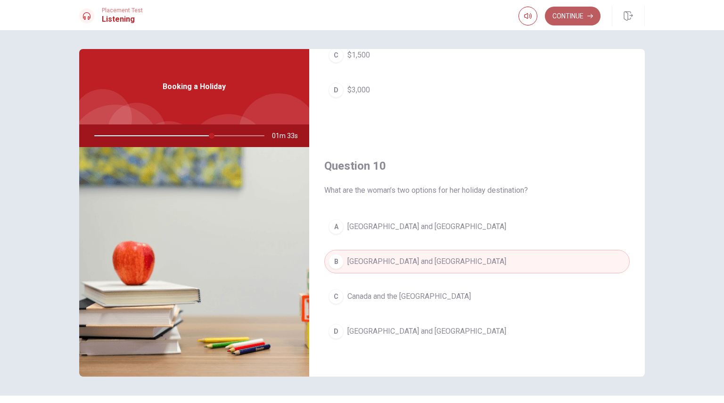
click at [568, 25] on button "Continue" at bounding box center [573, 16] width 56 height 19
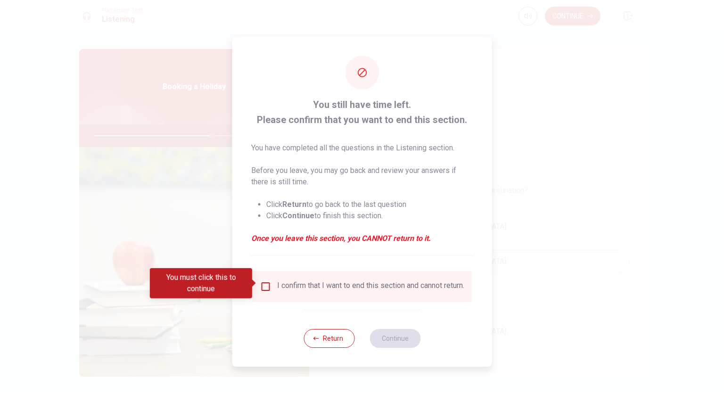
click at [396, 281] on div "I confirm that I want to end this section and cannot return." at bounding box center [370, 286] width 187 height 11
drag, startPoint x: 263, startPoint y: 290, endPoint x: 265, endPoint y: 282, distance: 7.8
click at [265, 282] on div "I confirm that I want to end this section and cannot return." at bounding box center [362, 286] width 204 height 11
click at [265, 282] on input "You must click this to continue" at bounding box center [265, 286] width 11 height 11
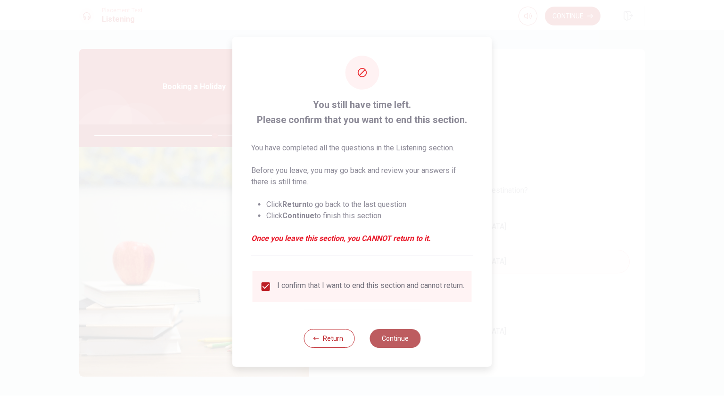
click at [392, 333] on button "Continue" at bounding box center [394, 338] width 51 height 19
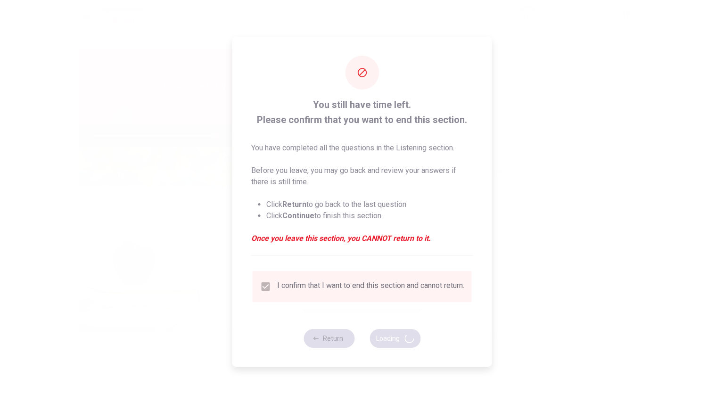
type input "72"
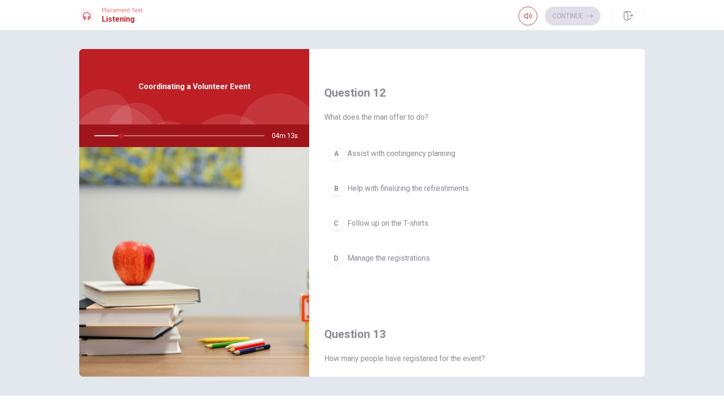
scroll to position [216, 0]
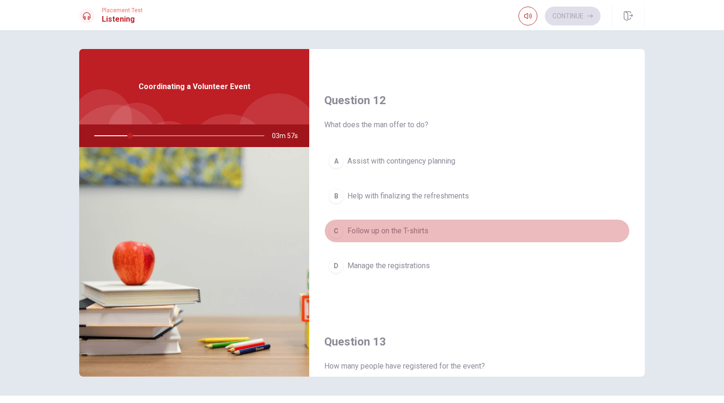
click at [530, 235] on button "C Follow up on the T-shirts" at bounding box center [476, 231] width 305 height 24
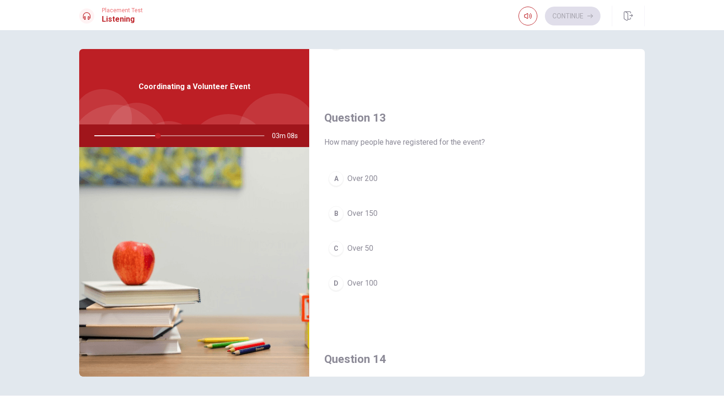
scroll to position [441, 0]
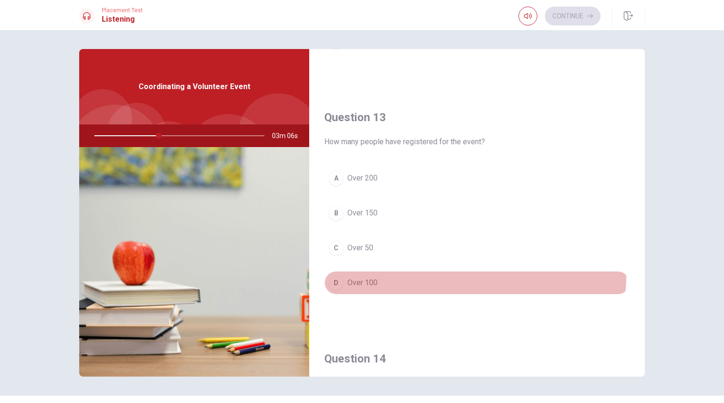
click at [392, 271] on button "D Over 100" at bounding box center [476, 283] width 305 height 24
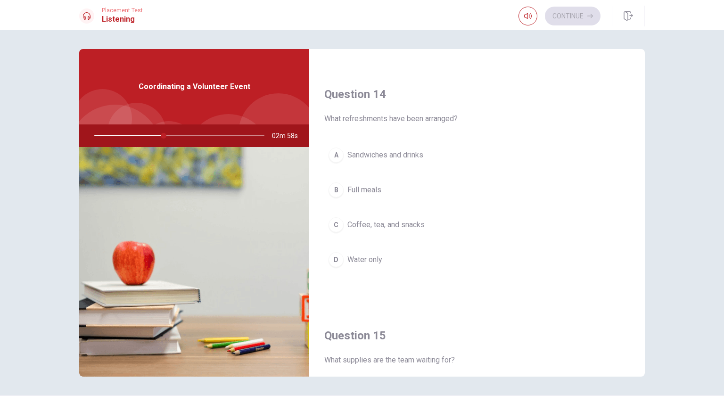
scroll to position [704, 0]
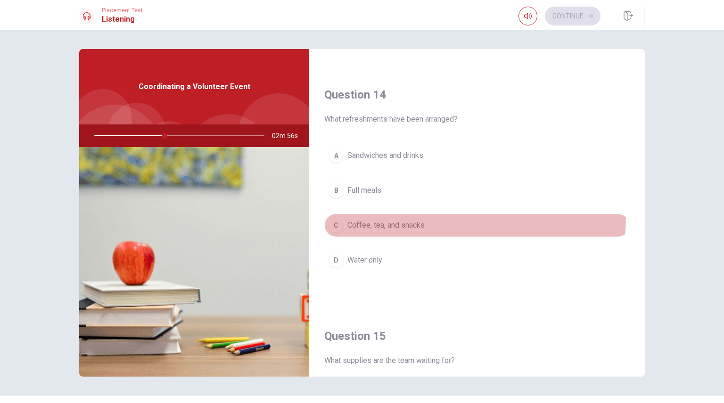
click at [392, 213] on button "C Coffee, tea, and snacks" at bounding box center [476, 225] width 305 height 24
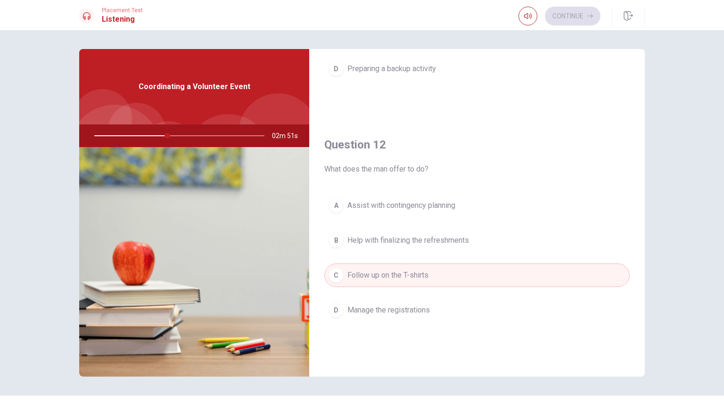
scroll to position [0, 0]
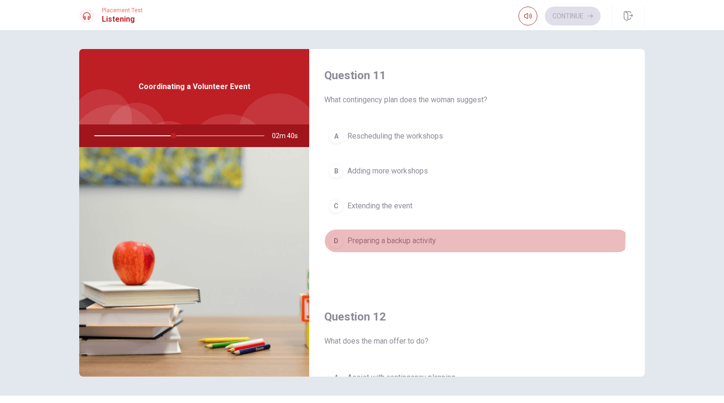
click at [393, 236] on span "Preparing a backup activity" at bounding box center [391, 240] width 89 height 11
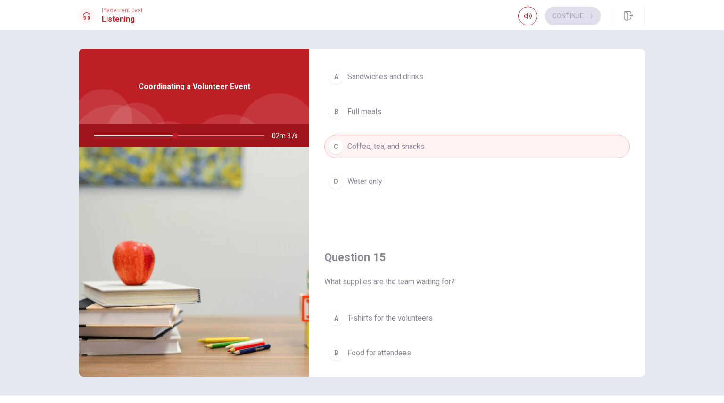
scroll to position [874, 0]
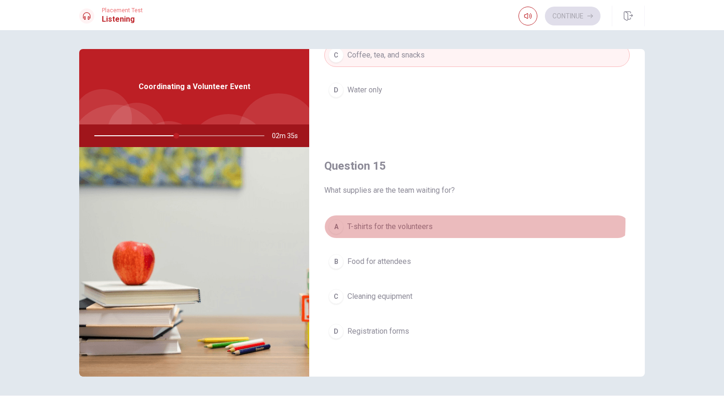
click at [415, 221] on span "T-shirts for the volunteers" at bounding box center [389, 226] width 85 height 11
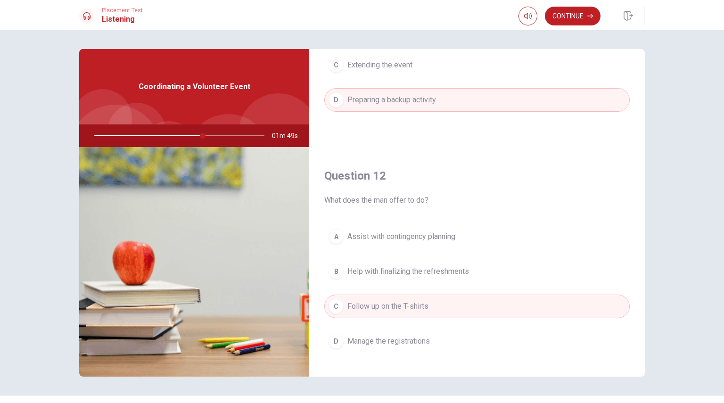
scroll to position [153, 0]
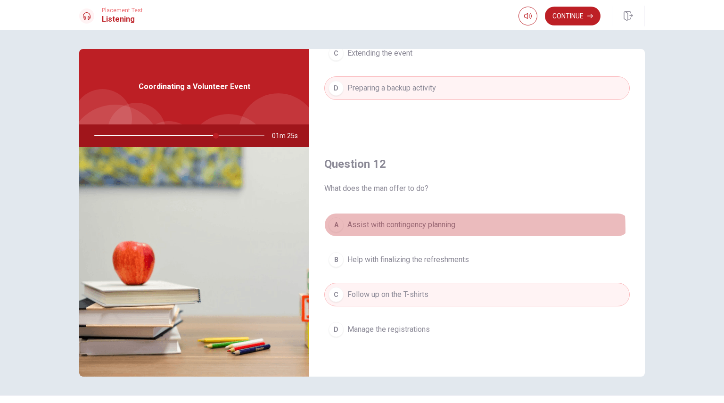
click at [415, 228] on span "Assist with contingency planning" at bounding box center [401, 224] width 108 height 11
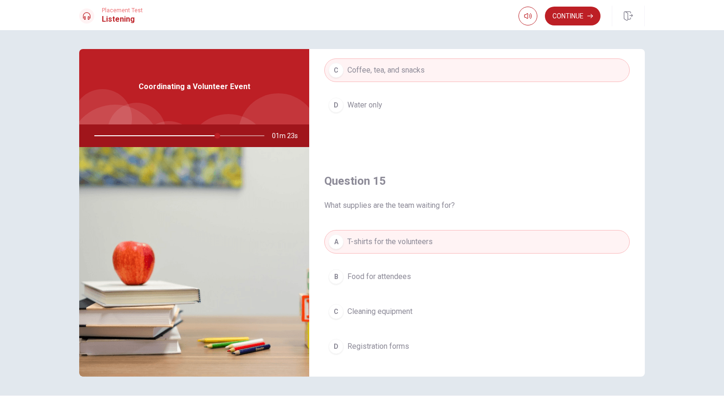
scroll to position [874, 0]
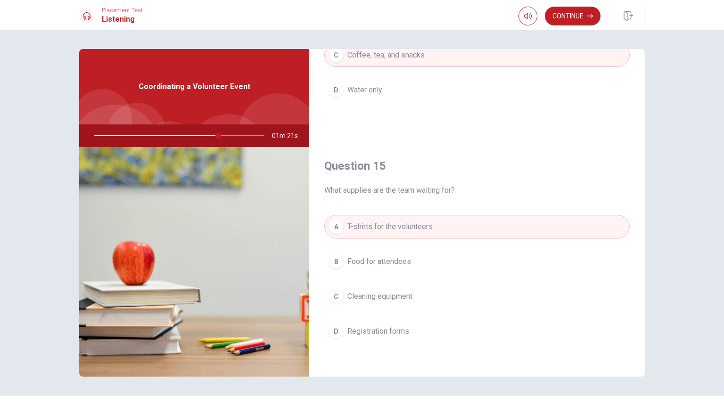
drag, startPoint x: 554, startPoint y: 50, endPoint x: 514, endPoint y: 160, distance: 117.0
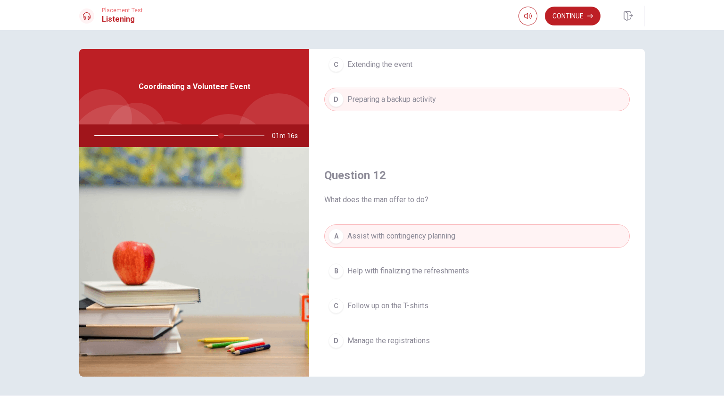
scroll to position [0, 0]
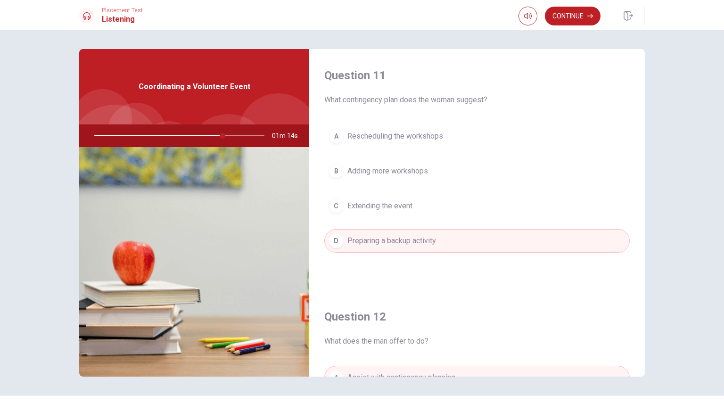
click at [551, 26] on div "Continue" at bounding box center [581, 16] width 126 height 21
click at [553, 16] on button "Continue" at bounding box center [573, 16] width 56 height 19
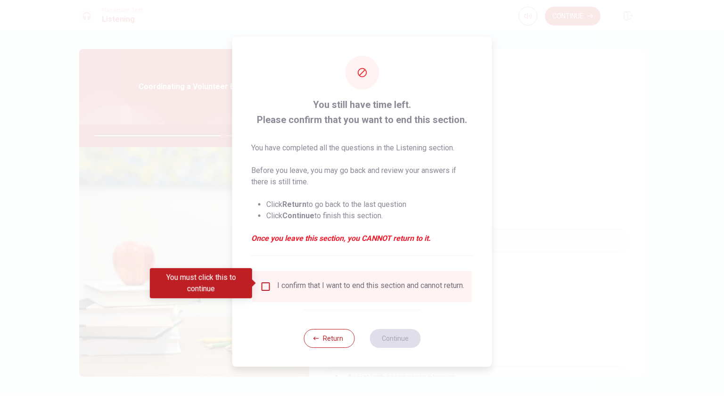
click at [270, 284] on div "I confirm that I want to end this section and cannot return." at bounding box center [362, 286] width 204 height 11
click at [268, 284] on input "You must click this to continue" at bounding box center [265, 286] width 11 height 11
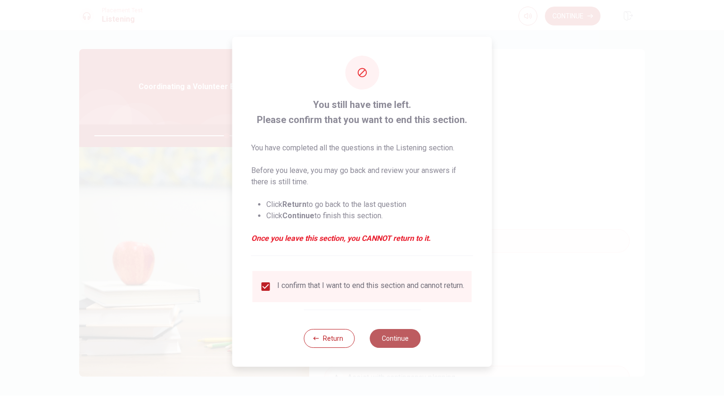
click at [381, 333] on button "Continue" at bounding box center [394, 338] width 51 height 19
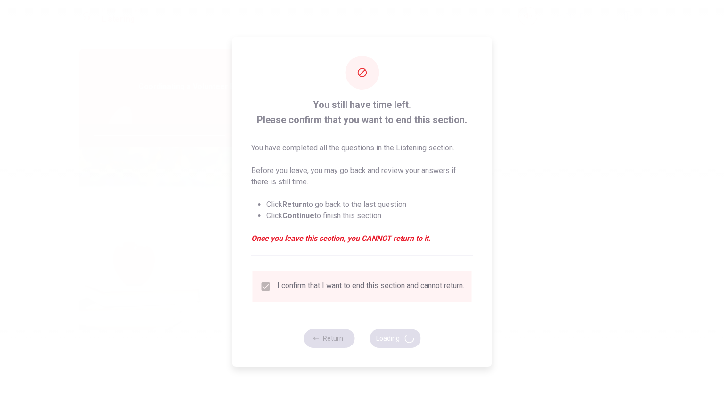
type input "79"
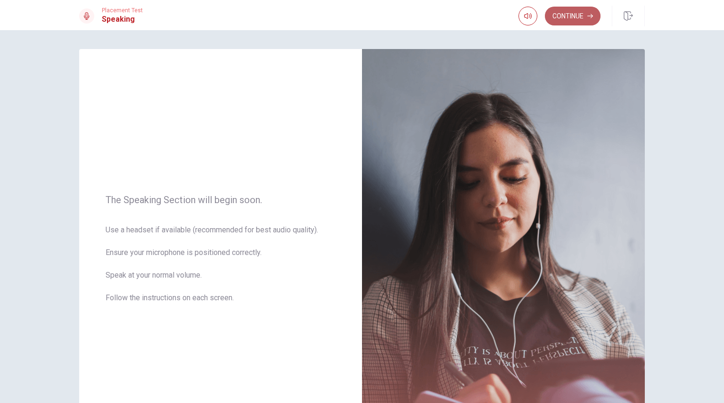
click at [575, 20] on button "Continue" at bounding box center [573, 16] width 56 height 19
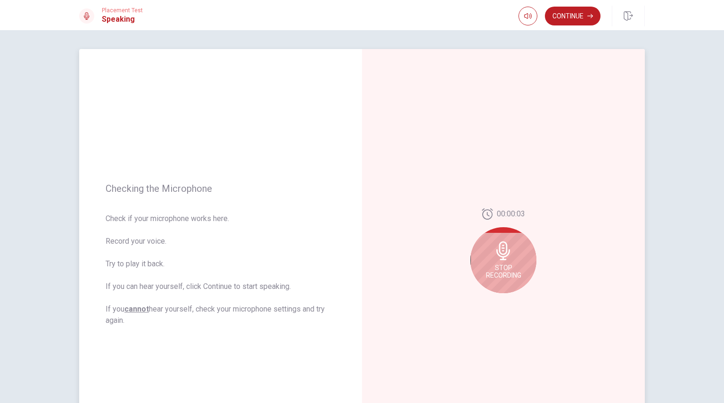
click at [470, 257] on div "Stop Recording" at bounding box center [503, 260] width 66 height 66
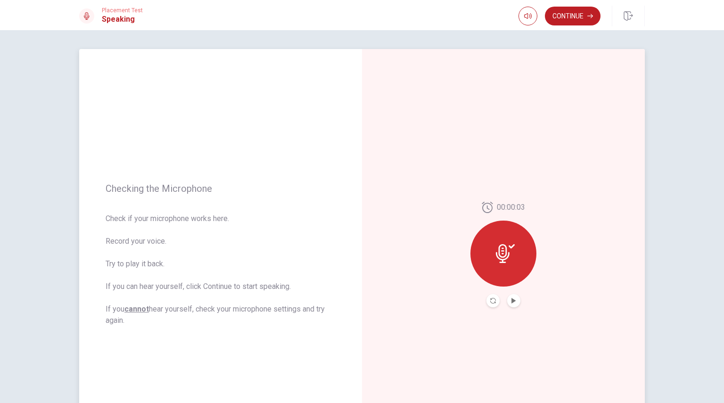
scroll to position [20, 0]
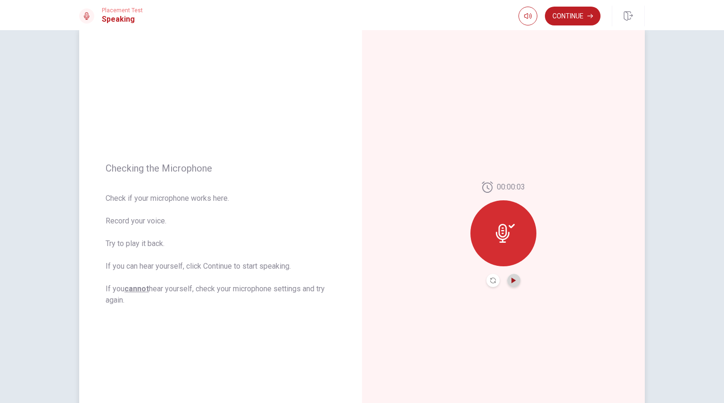
click at [511, 282] on icon "Play Audio" at bounding box center [513, 281] width 4 height 6
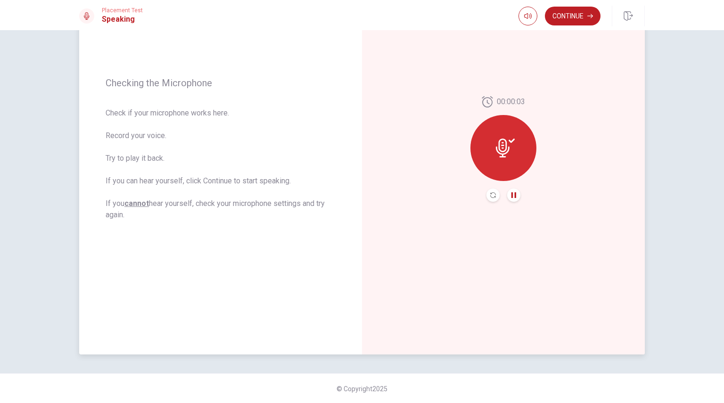
scroll to position [28, 0]
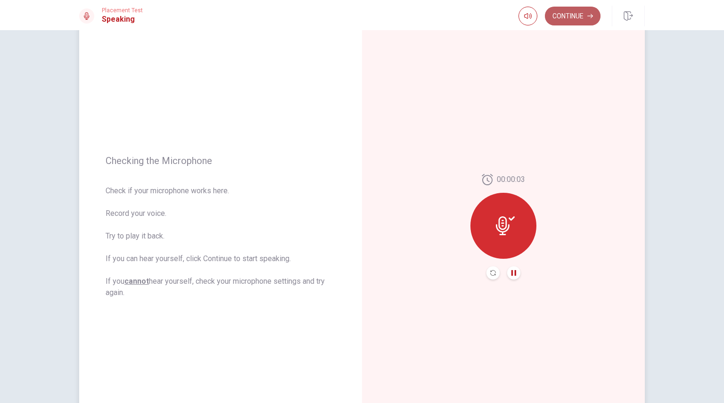
click at [564, 18] on button "Continue" at bounding box center [573, 16] width 56 height 19
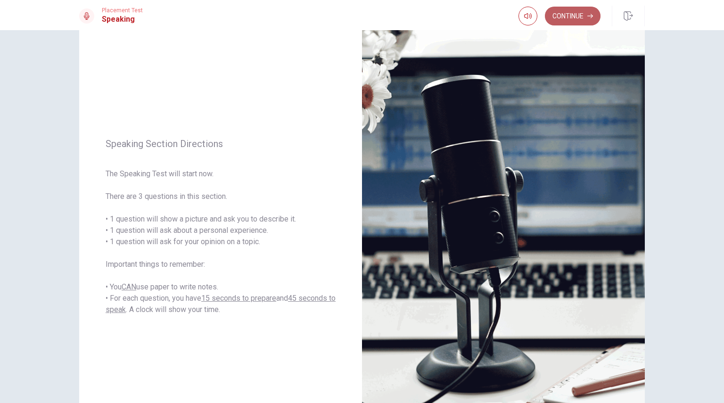
click at [574, 20] on button "Continue" at bounding box center [573, 16] width 56 height 19
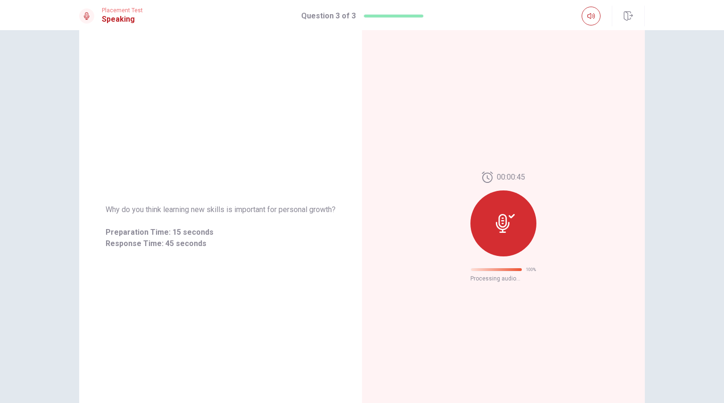
scroll to position [0, 0]
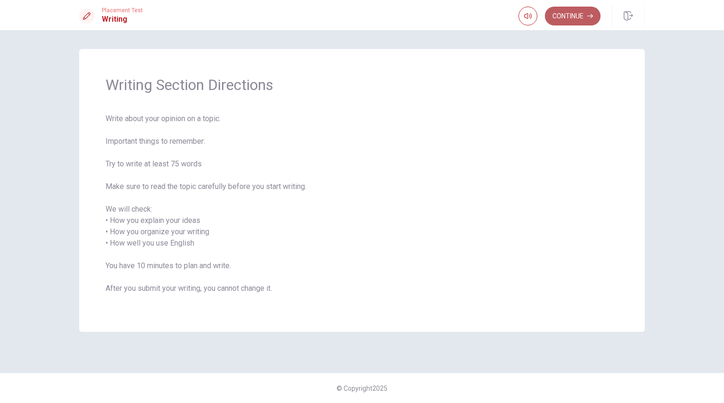
click at [557, 18] on button "Continue" at bounding box center [573, 16] width 56 height 19
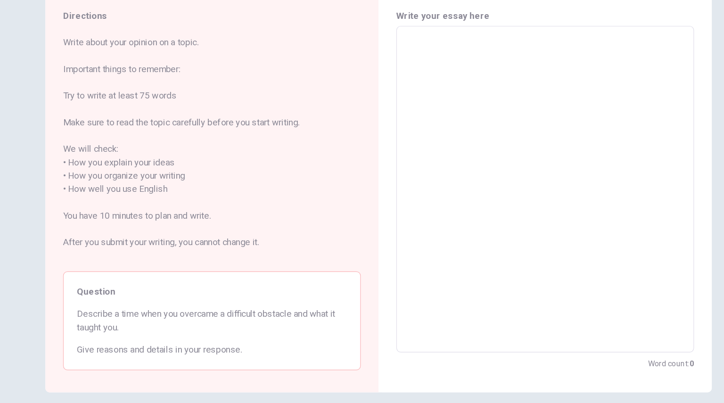
scroll to position [4, 0]
click at [390, 105] on textarea at bounding box center [503, 216] width 239 height 261
type textarea "A"
type textarea "x"
type textarea "A"
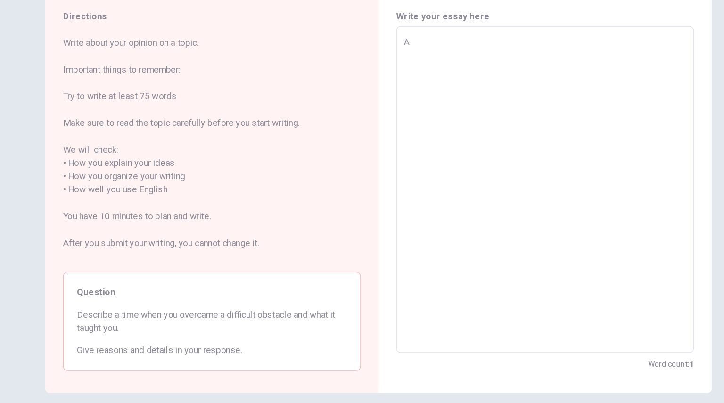
type textarea "x"
type textarea "A t"
type textarea "x"
type textarea "A ti"
type textarea "x"
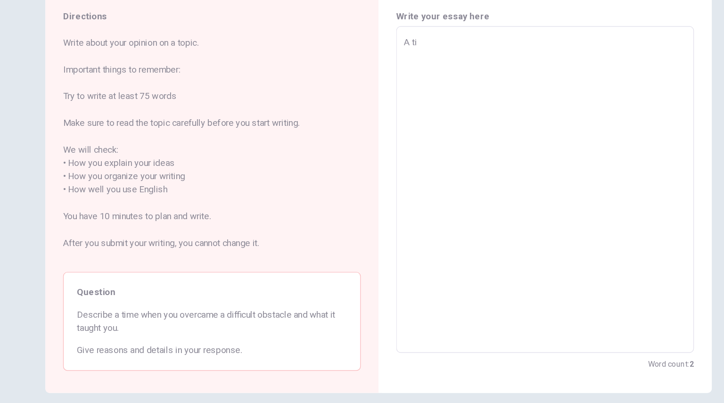
type textarea "A [PERSON_NAME]"
type textarea "x"
type textarea "A time"
type textarea "x"
type textarea "A timen"
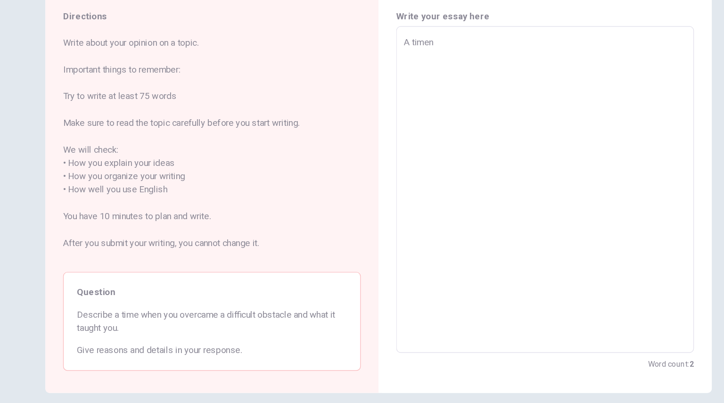
type textarea "x"
type textarea "A timen"
type textarea "x"
type textarea "A timen"
type textarea "x"
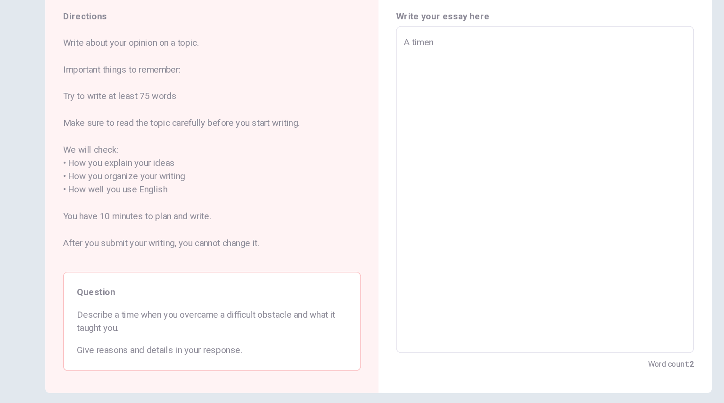
type textarea "A time"
type textarea "x"
type textarea "A [PERSON_NAME]"
type textarea "x"
type textarea "A time"
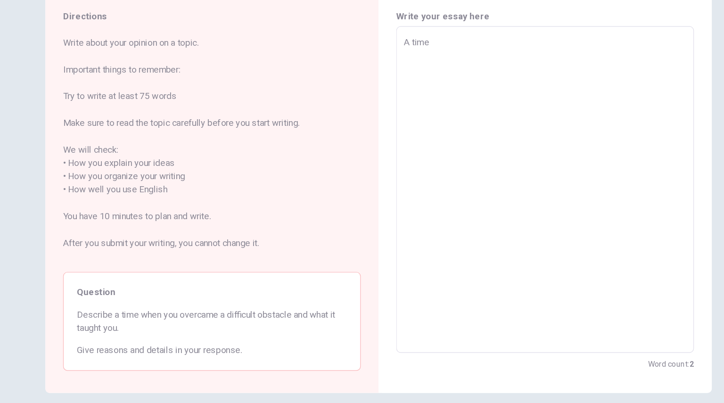
type textarea "x"
type textarea "A time"
type textarea "x"
type textarea "A time I"
type textarea "x"
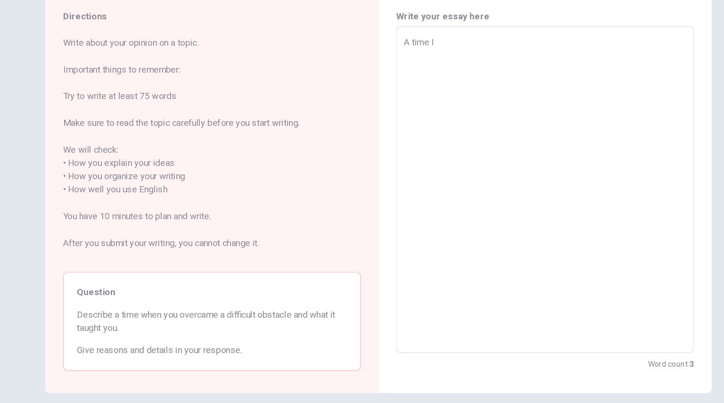
type textarea "A time I"
type textarea "x"
type textarea "A time I o"
type textarea "x"
type textarea "A time I ov"
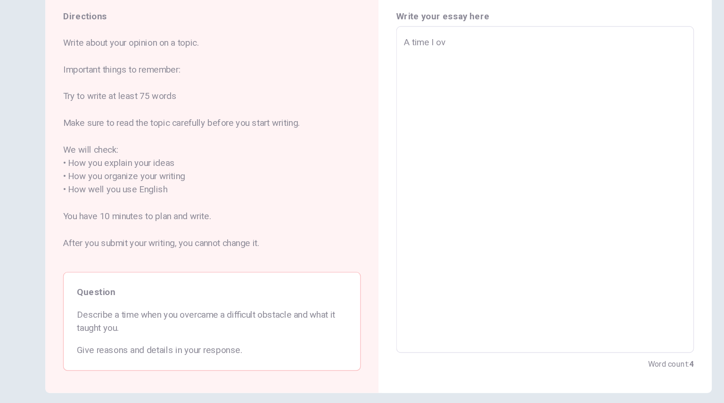
type textarea "x"
type textarea "A time I ove"
type textarea "x"
type textarea "A time I over"
type textarea "x"
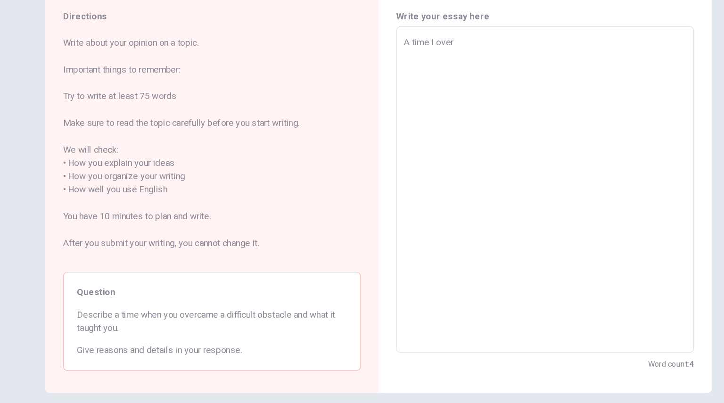
type textarea "A time I overc"
type textarea "x"
type textarea "A time I overcm"
type textarea "x"
type textarea "A time I overcma"
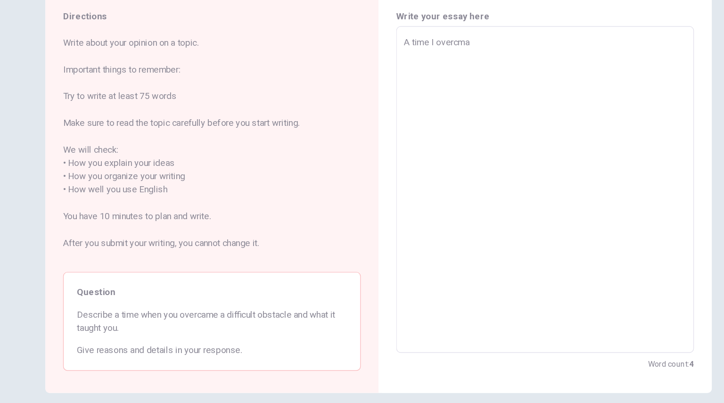
type textarea "x"
type textarea "A time I overcm"
type textarea "x"
type textarea "A time I overc"
type textarea "x"
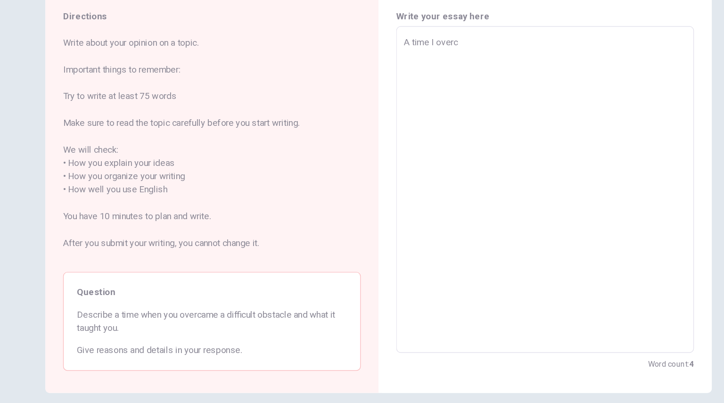
type textarea "A time I overca"
type textarea "x"
type textarea "A time I overcam"
type textarea "x"
type textarea "A time I overcame"
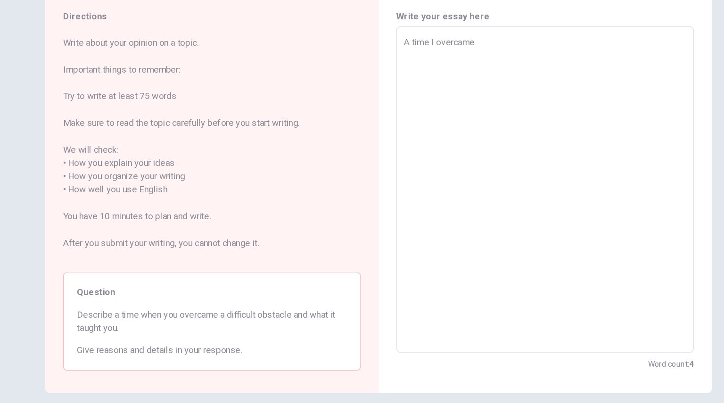
type textarea "x"
type textarea "A time I overcame"
type textarea "x"
type textarea "A time I overcame d"
type textarea "x"
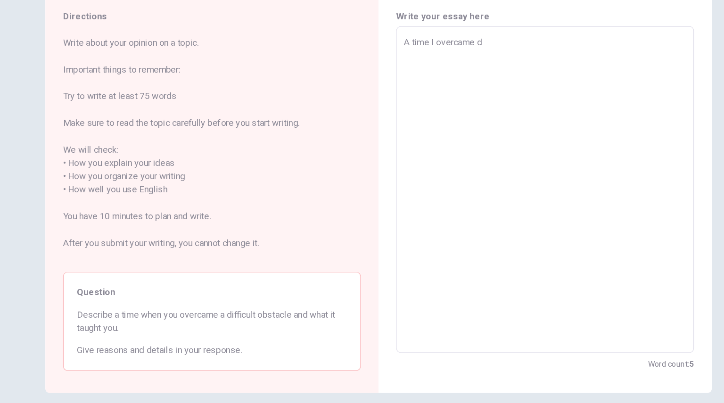
type textarea "A time I overcame di"
type textarea "x"
type textarea "A time I overcame dif"
type textarea "x"
type textarea "A time I overcame diff"
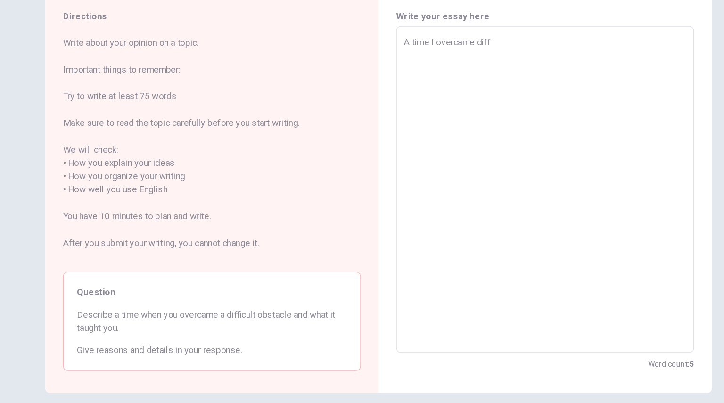
type textarea "x"
type textarea "A time I overcame diffi"
type textarea "x"
type textarea "A time I overcame diffic"
type textarea "x"
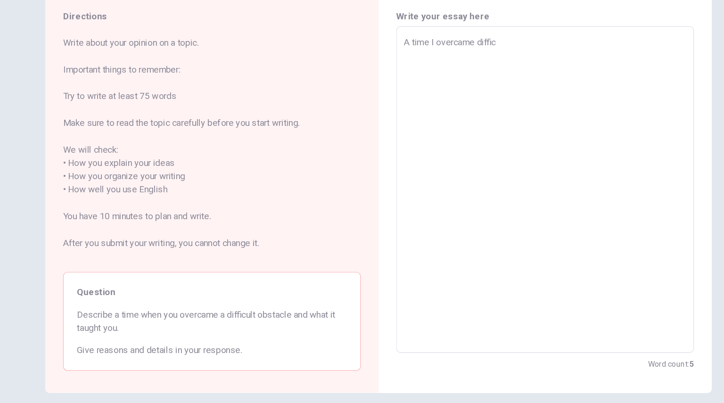
type textarea "A time I overcame difficu"
type textarea "x"
type textarea "A time I overcame difficul"
type textarea "x"
type textarea "A time I overcame difficult"
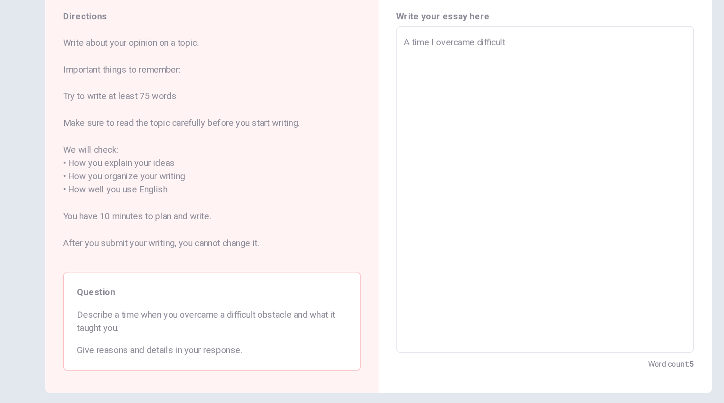
type textarea "x"
type textarea "A time I overcame difficult"
type textarea "x"
type textarea "A time I overcame difficult w"
type textarea "x"
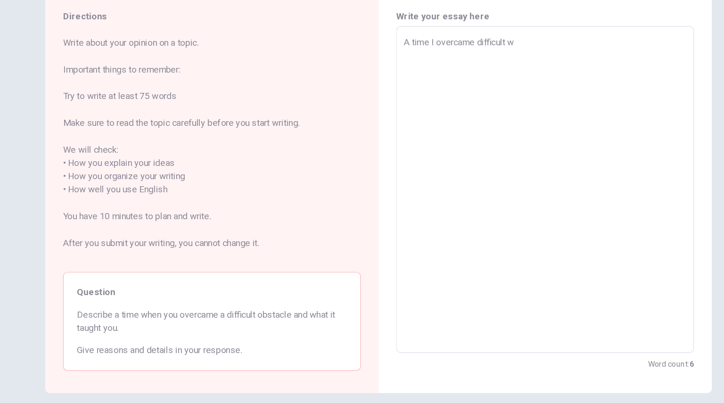
type textarea "A time I overcame difficult wa"
type textarea "x"
type textarea "A time I overcame difficult was"
type textarea "x"
type textarea "A time I overcame difficult was"
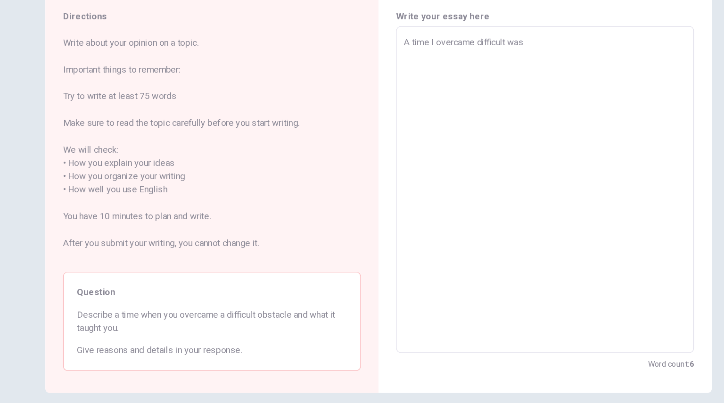
type textarea "x"
type textarea "A time I overcame difficult was w"
type textarea "x"
type textarea "A time I overcame difficult was wh"
type textarea "x"
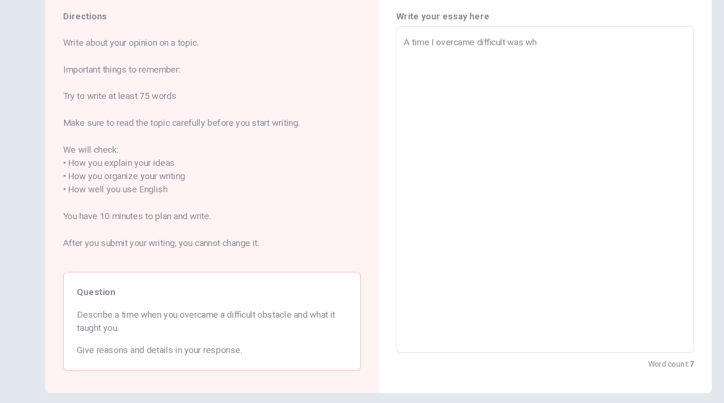
type textarea "A time I overcame difficult was whe"
type textarea "x"
type textarea "A time I overcame difficult was whea"
type textarea "x"
type textarea "A time I overcame difficult was whean"
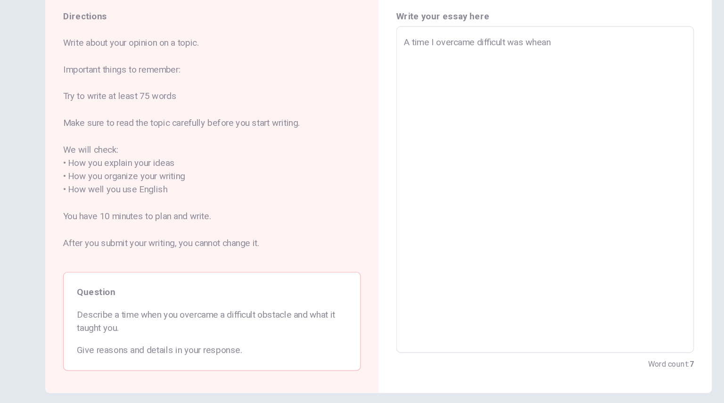
type textarea "x"
type textarea "A time I overcame difficult was whean"
type textarea "x"
type textarea "A time I overcame difficult was whean"
type textarea "x"
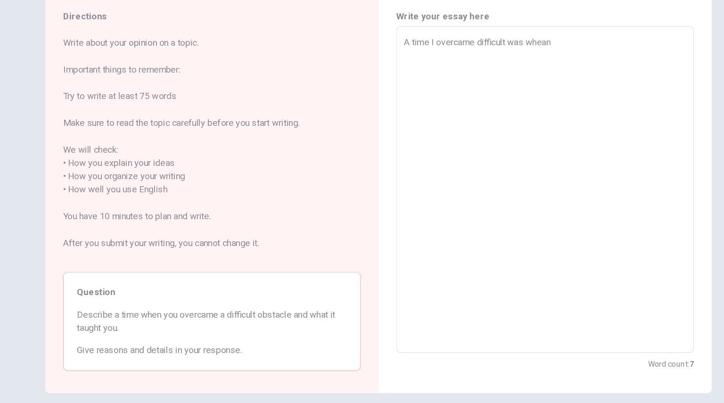
type textarea "A time I overcame difficult was whea"
type textarea "x"
type textarea "A time I overcame difficult was whe"
type textarea "x"
type textarea "A time I overcame difficult was when"
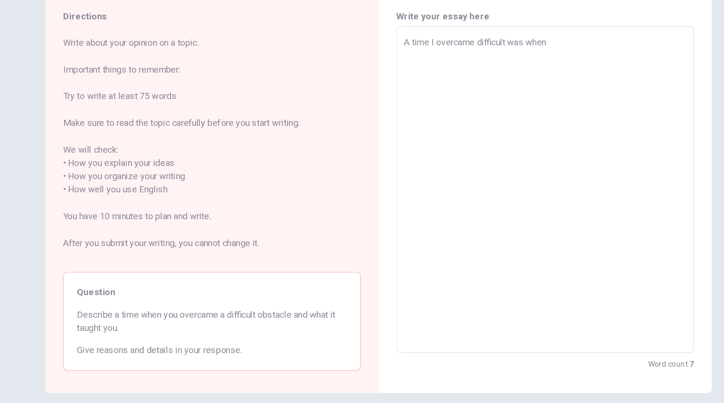
type textarea "x"
type textarea "A time I overcame difficult was when"
type textarea "x"
type textarea "A time I overcame difficult was when I"
type textarea "x"
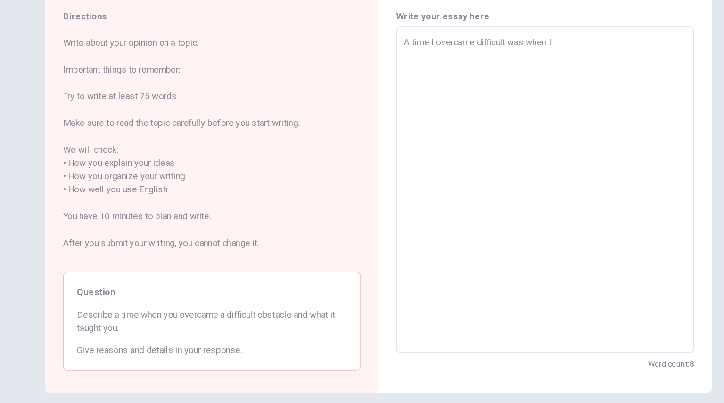
type textarea "A time I overcame difficult was when I"
type textarea "x"
type textarea "A time I overcame difficult was when I w"
type textarea "x"
type textarea "A time I overcame difficult was when I wa"
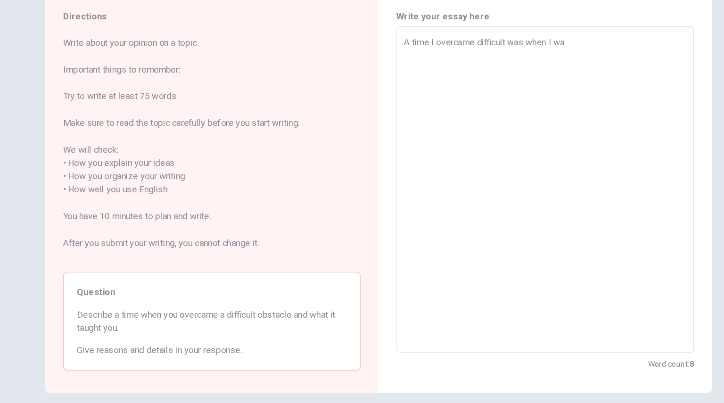
type textarea "x"
type textarea "A time I overcame difficult was when I was"
type textarea "x"
type textarea "A time I overcame difficult was when I was"
type textarea "x"
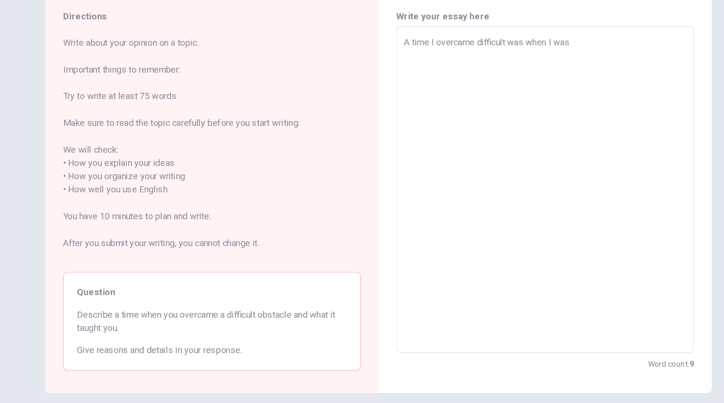
type textarea "A time I overcame difficult was when I was"
type textarea "x"
type textarea "A time I overcame difficult was when I wa"
type textarea "x"
type textarea "A time I overcame difficult was when I w"
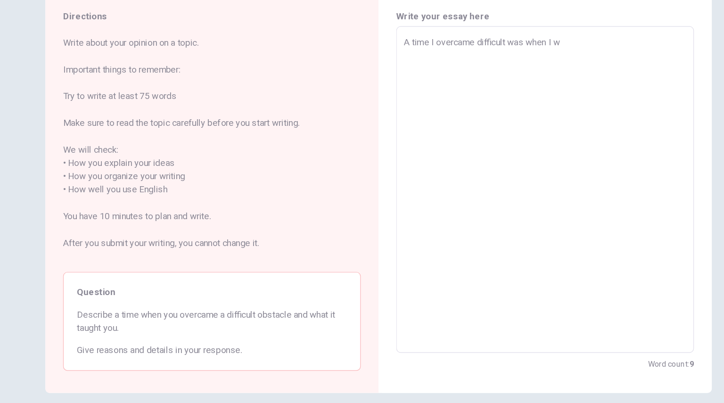
type textarea "x"
type textarea "A time I overcame difficult was when I"
type textarea "x"
type textarea "A time I overcame difficult was when I g"
type textarea "x"
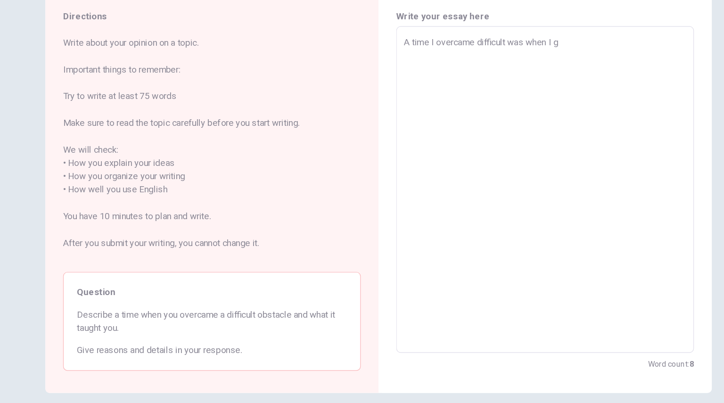
type textarea "A time I overcame difficult was when I ge"
type textarea "x"
type textarea "A time I overcame difficult was when I ge"
type textarea "x"
type textarea "A time I overcame difficult was when I ge"
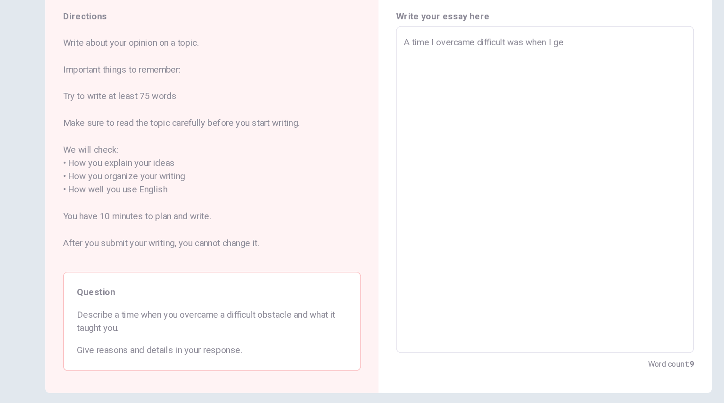
type textarea "x"
type textarea "A time I overcame difficult was when I get"
type textarea "x"
type textarea "A time I overcame difficult was when I get"
type textarea "x"
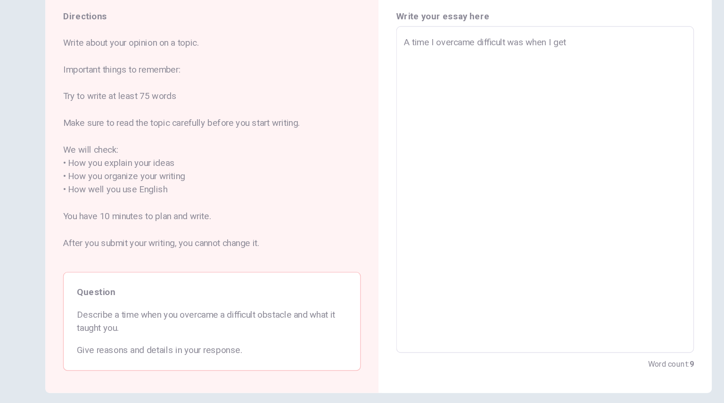
type textarea "A time I overcame difficult was when I get t"
type textarea "x"
type textarea "A time I overcame difficult was when I get th"
type textarea "x"
type textarea "A time I overcame difficult was when I get the"
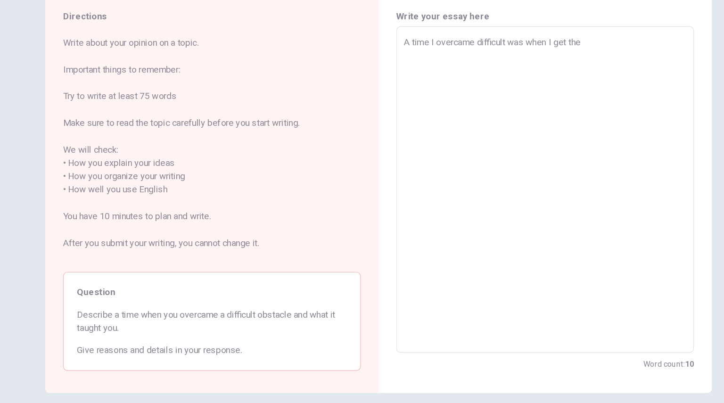
type textarea "x"
type textarea "A time I overcame difficult was when I get the"
type textarea "x"
type textarea "A time I overcame difficult was when I get the a"
type textarea "x"
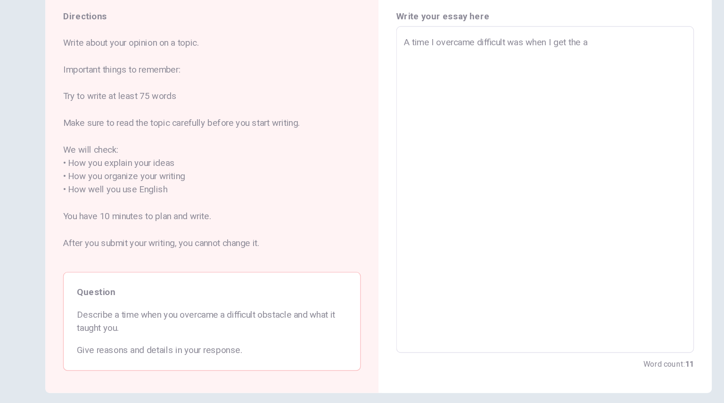
type textarea "A time I overcame difficult was when I get the ax"
type textarea "x"
type textarea "A time I overcame difficult was when I get the a"
type textarea "x"
type textarea "A time I overcame difficult was when I get the ac"
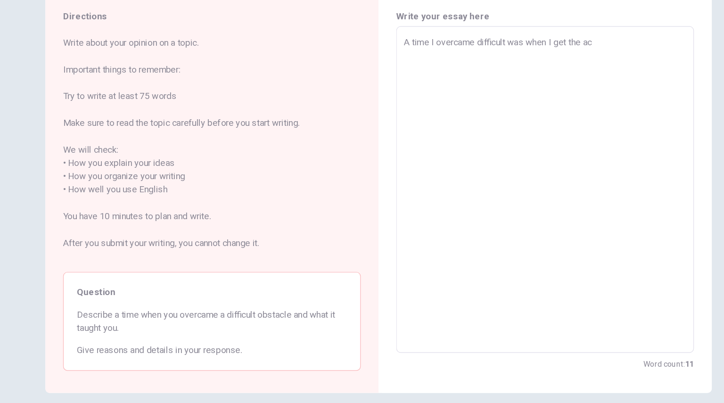
type textarea "x"
type textarea "A time I overcame difficult was when I get the acc"
type textarea "x"
type textarea "A time I overcame difficult was when I get the acce"
type textarea "x"
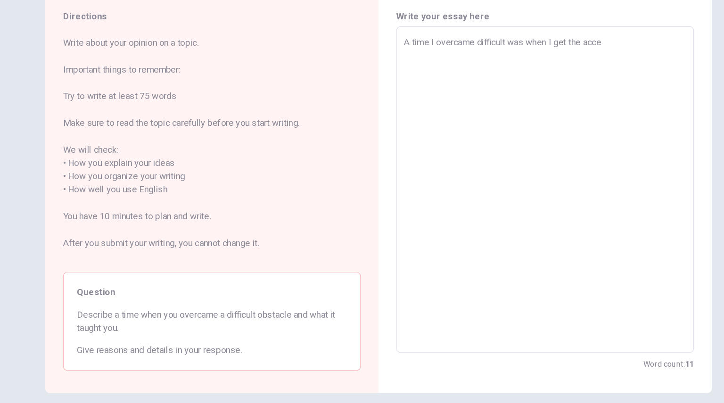
type textarea "A time I overcame difficult was when I get the accep"
type textarea "x"
type textarea "A time I overcame difficult was when I get the accept"
type textarea "x"
type textarea "A time I overcame difficult was when I get the acceptn"
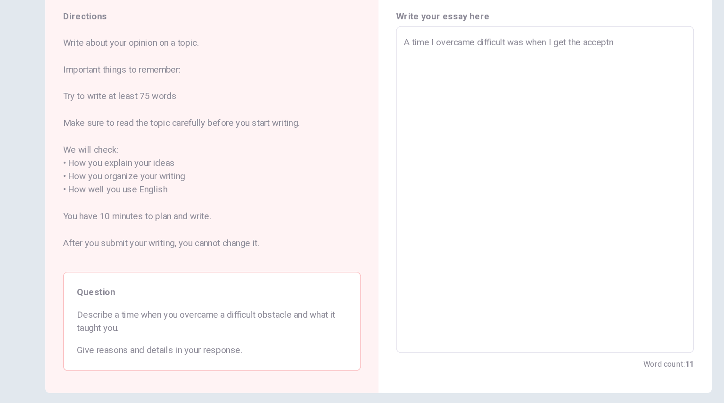
type textarea "x"
type textarea "A time I overcame difficult was when I get the acceptnc"
type textarea "x"
type textarea "A time I overcame difficult was when I get the acceptnce"
type textarea "x"
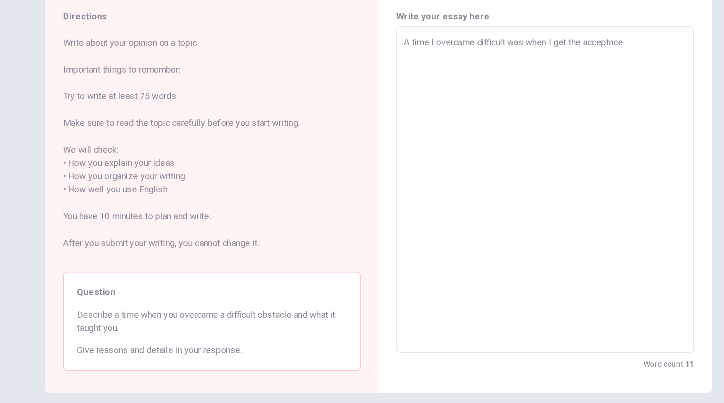
type textarea "A time I overcame difficult was when I get the acceptnce"
type textarea "x"
type textarea "A time I overcame difficult was when I get the acceptnce o"
type textarea "x"
type textarea "A time I overcame difficult was when I get the acceptnce"
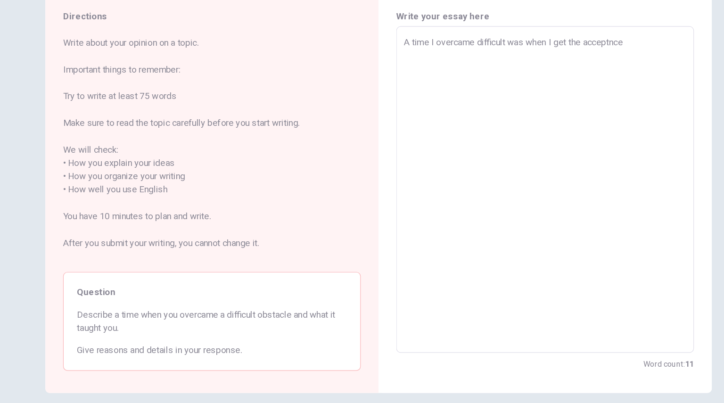
type textarea "x"
type textarea "A time I overcame difficult was when I get the acceptnce f"
type textarea "x"
type textarea "A time I overcame difficult was when I get the acceptnce fr"
type textarea "x"
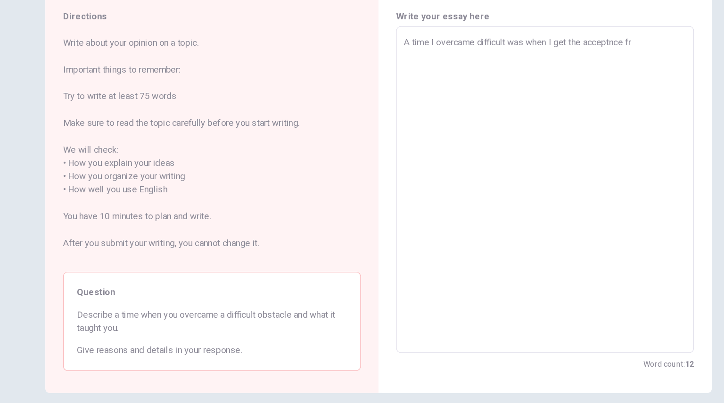
type textarea "A time I overcame difficult was when I get the acceptnce fro"
type textarea "x"
type textarea "A time I overcame difficult was when I get the acceptnce fr"
type textarea "x"
type textarea "A time I overcame difficult was when I get the acceptnce frお"
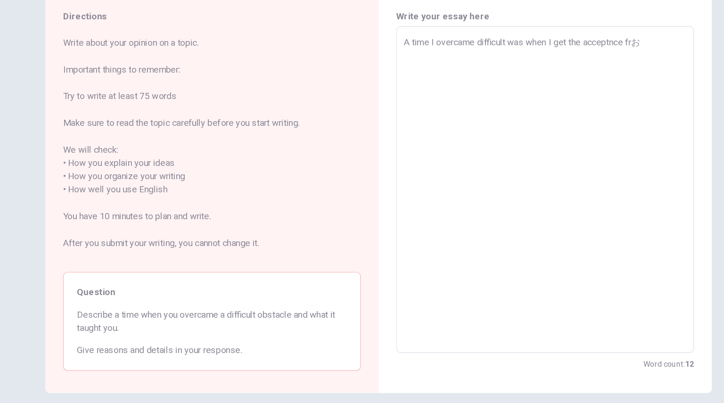
type textarea "x"
type textarea "A time I overcame difficult was when I get the acceptnce frおｍ"
type textarea "x"
type textarea "A time I overcame difficult was when I get the acceptnce frお"
type textarea "x"
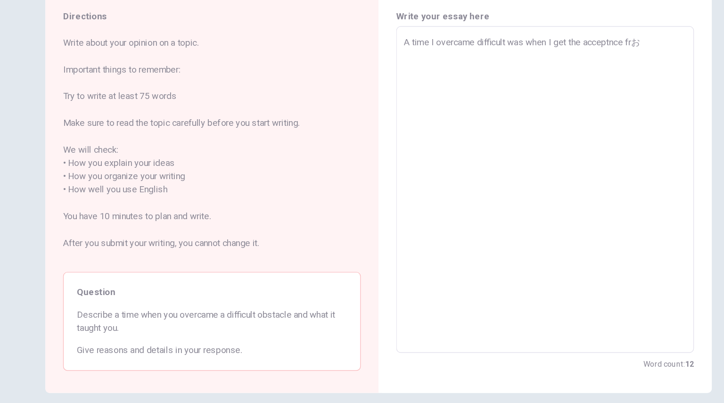
type textarea "A time I overcame difficult was when I get the acceptnce fr"
type textarea "x"
type textarea "A time I overcame difficult was when I get the acceptnce fro"
type textarea "x"
type textarea "A time I overcame difficult was when I get the acceptnce from"
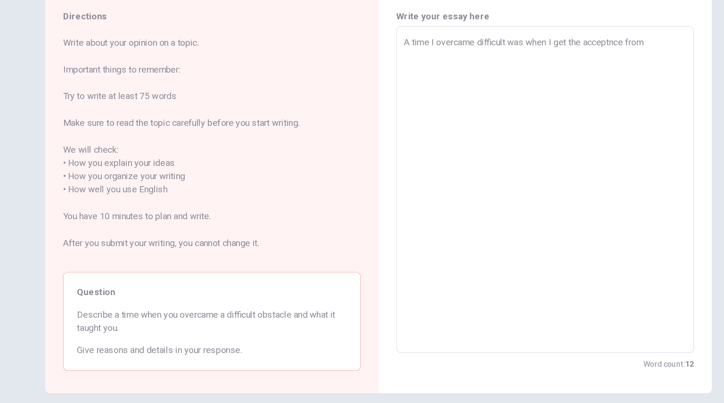
type textarea "x"
type textarea "A time I overcame difficult was when I get the acceptnce from"
type textarea "x"
type textarea "A time I overcame difficult was when I get the acceptnce from t"
click at [588, 123] on textarea "A time I overcame difficult was when I get the acceptnce from the university I …" at bounding box center [503, 216] width 239 height 261
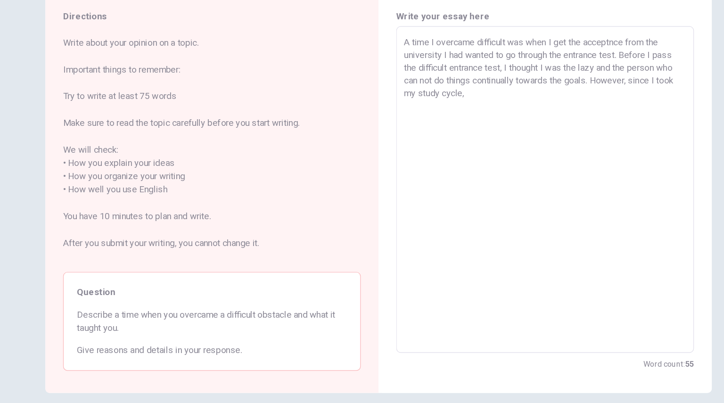
click at [596, 121] on textarea "A time I overcame difficult was when I get the acceptnce from the university I …" at bounding box center [503, 216] width 239 height 261
click at [448, 132] on textarea "A time I overcame difficult was when I get the acceptnce from the university I …" at bounding box center [503, 216] width 239 height 261
click at [437, 148] on textarea "A time I overcame difficult was when I get the acceptnce from the university I …" at bounding box center [503, 216] width 239 height 261
click at [584, 135] on textarea "A time I overcame difficult was when I get the acceptnce from the university I …" at bounding box center [503, 216] width 239 height 261
click at [497, 154] on textarea "A time I overcame difficult was when I get the acceptnce from the university I …" at bounding box center [503, 216] width 239 height 261
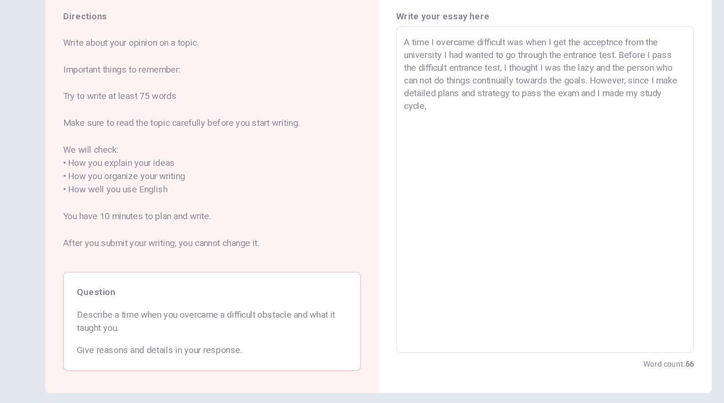
click at [517, 150] on textarea "A time I overcame difficult was when I get the acceptnce from the university I …" at bounding box center [503, 216] width 239 height 261
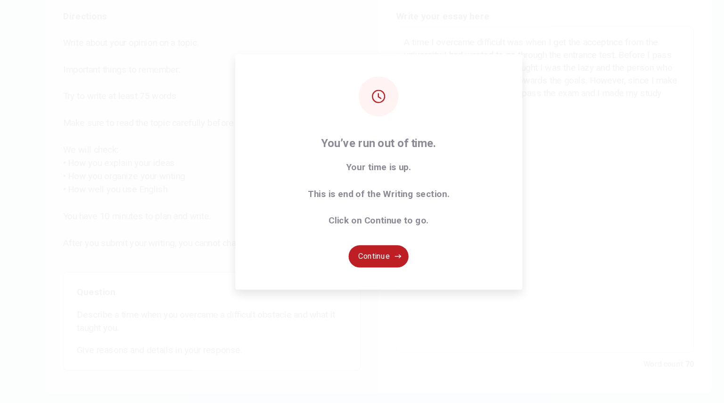
click at [517, 150] on div "You’ve run out of time. Your time is up. This is end of the Writing section. Cl…" at bounding box center [362, 201] width 724 height 403
click at [376, 277] on button "Continue" at bounding box center [361, 273] width 51 height 19
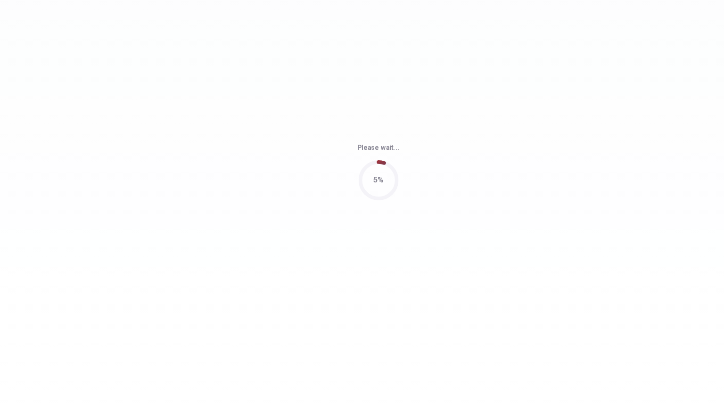
scroll to position [0, 0]
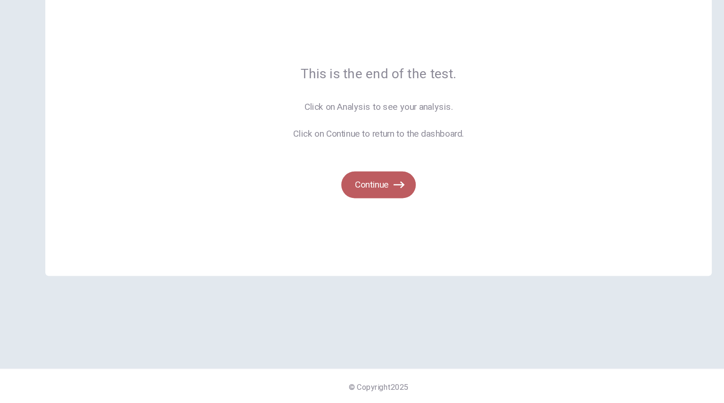
click at [362, 216] on button "Continue" at bounding box center [361, 216] width 63 height 23
